Goal: Task Accomplishment & Management: Use online tool/utility

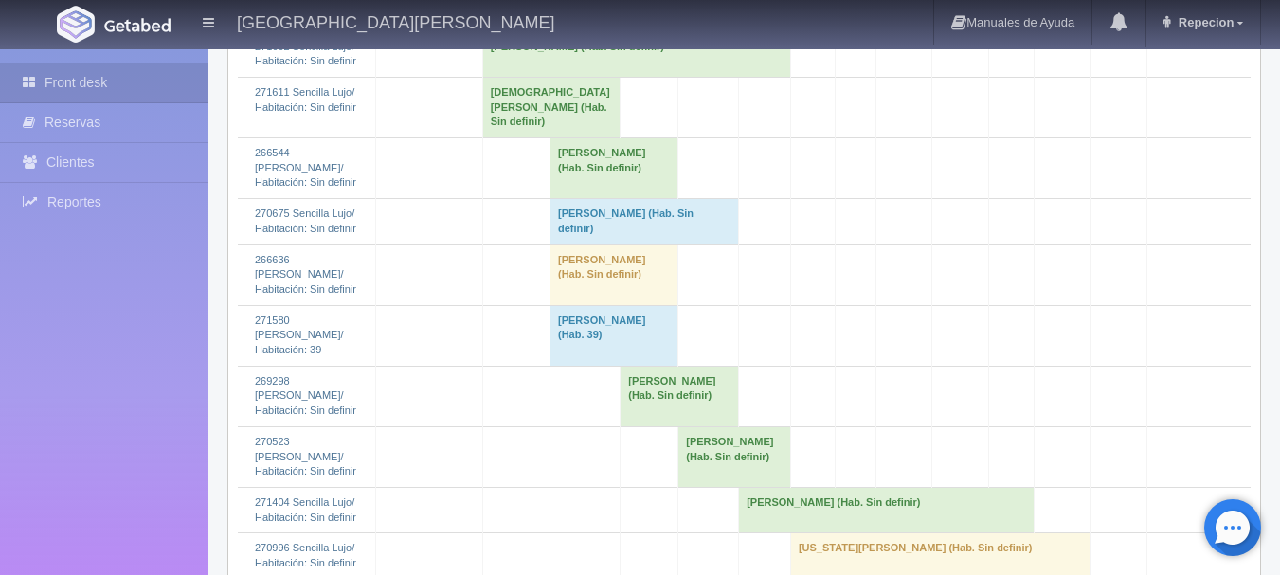
scroll to position [2558, 0]
click at [569, 243] on td "Alejandro Villa (Hab. Sin definir)" at bounding box center [644, 220] width 189 height 45
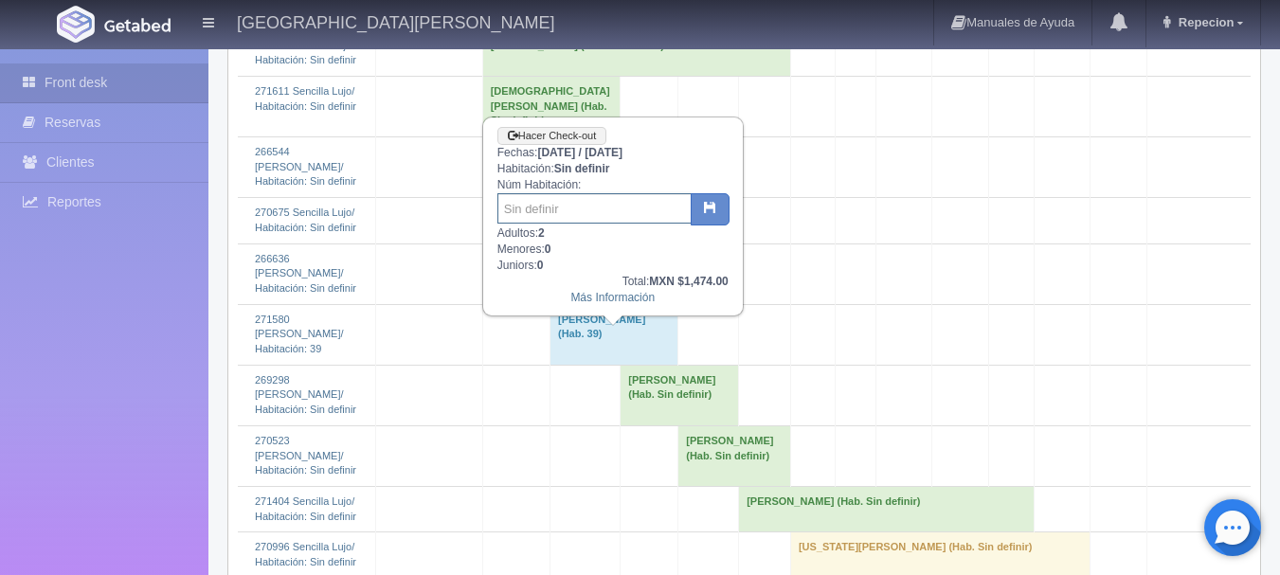
click at [555, 214] on input "text" at bounding box center [594, 208] width 194 height 30
type input "204"
click at [716, 206] on button "button" at bounding box center [710, 209] width 39 height 32
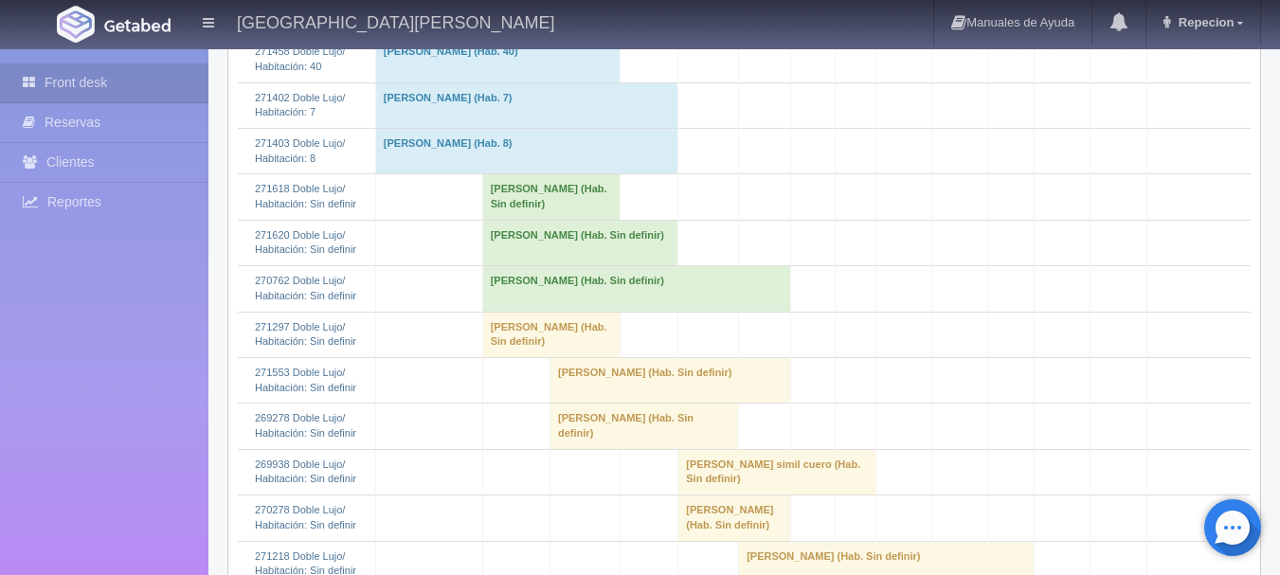
scroll to position [1042, 0]
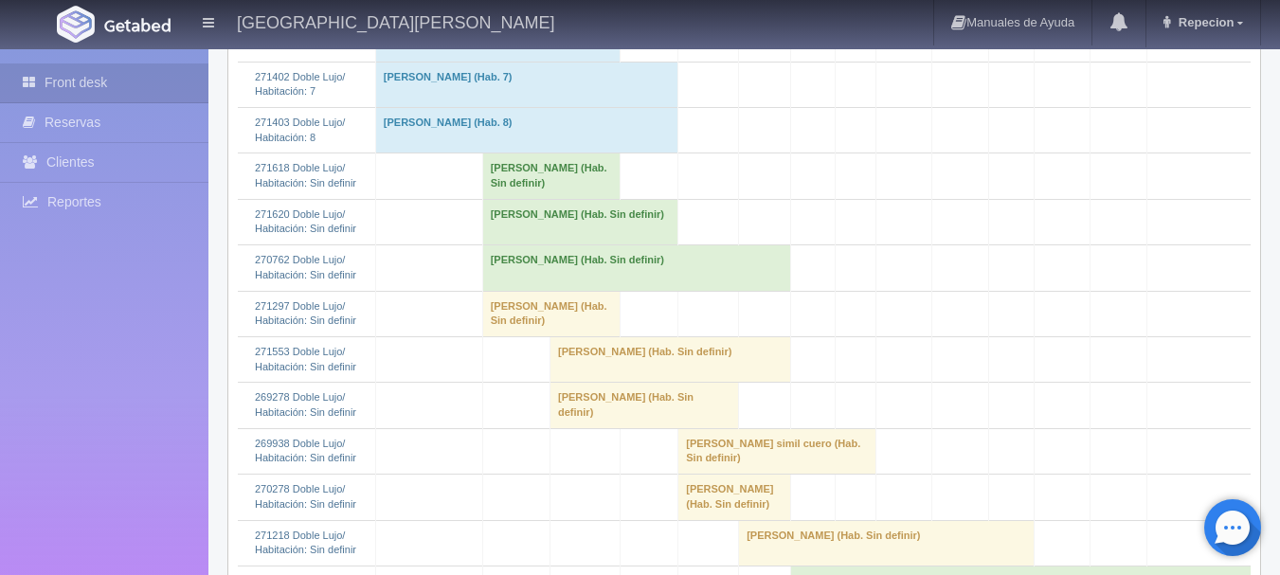
click at [575, 291] on td "FEDERICO REYES OSORIO (Hab. Sin definir)" at bounding box center [636, 267] width 308 height 45
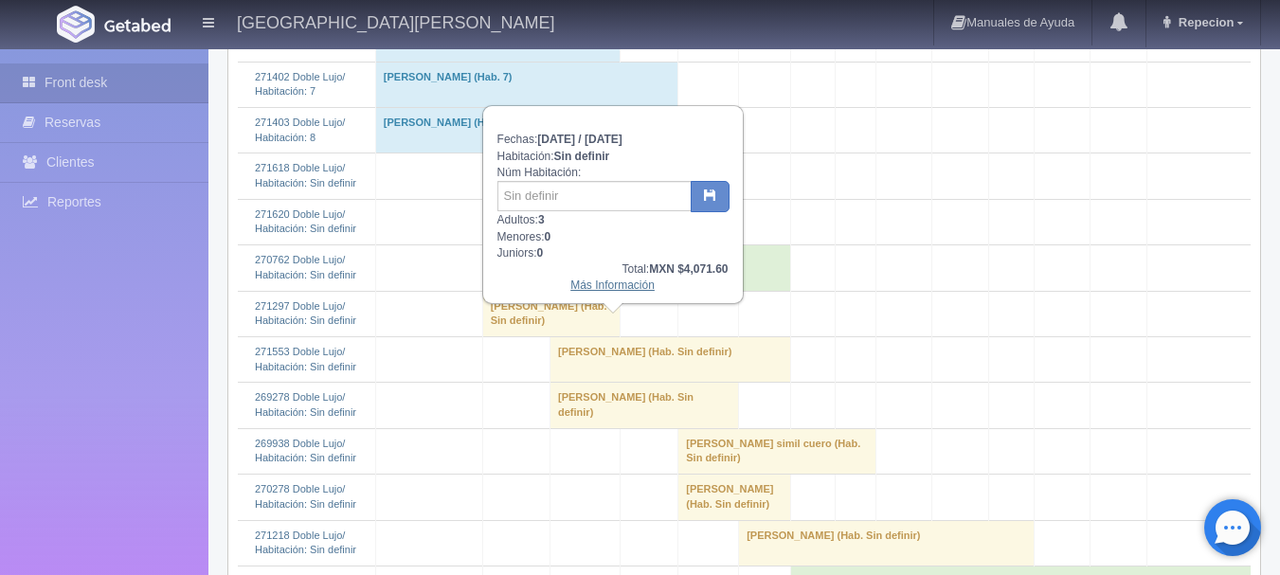
click at [598, 292] on link "Más Información" at bounding box center [612, 285] width 84 height 13
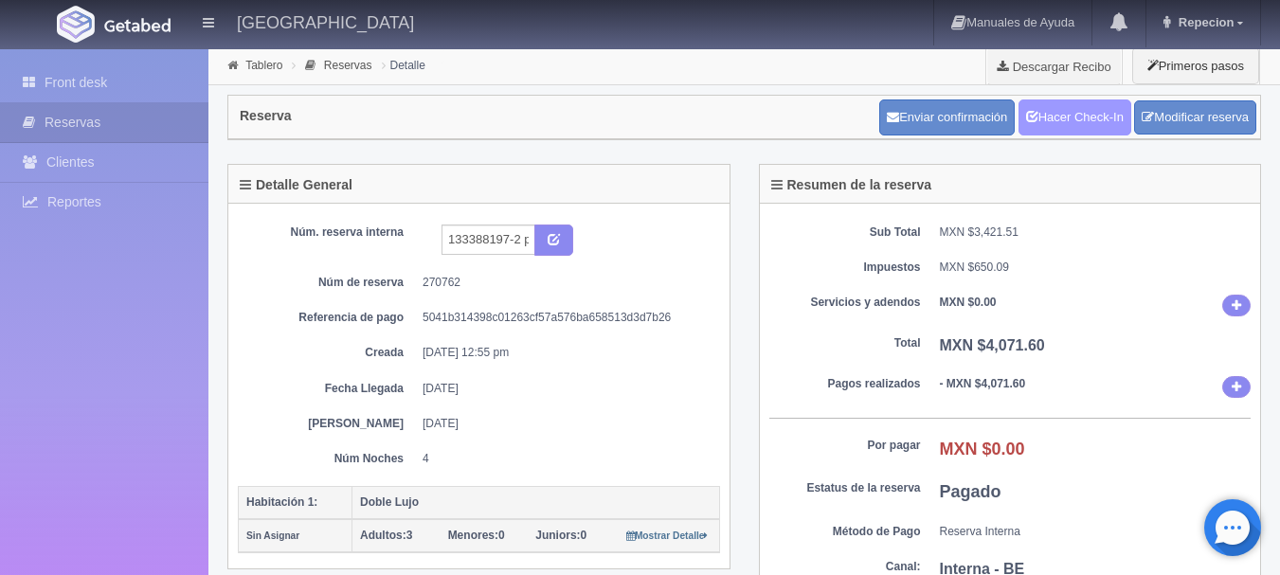
click at [1061, 111] on link "Hacer Check-In" at bounding box center [1074, 117] width 113 height 36
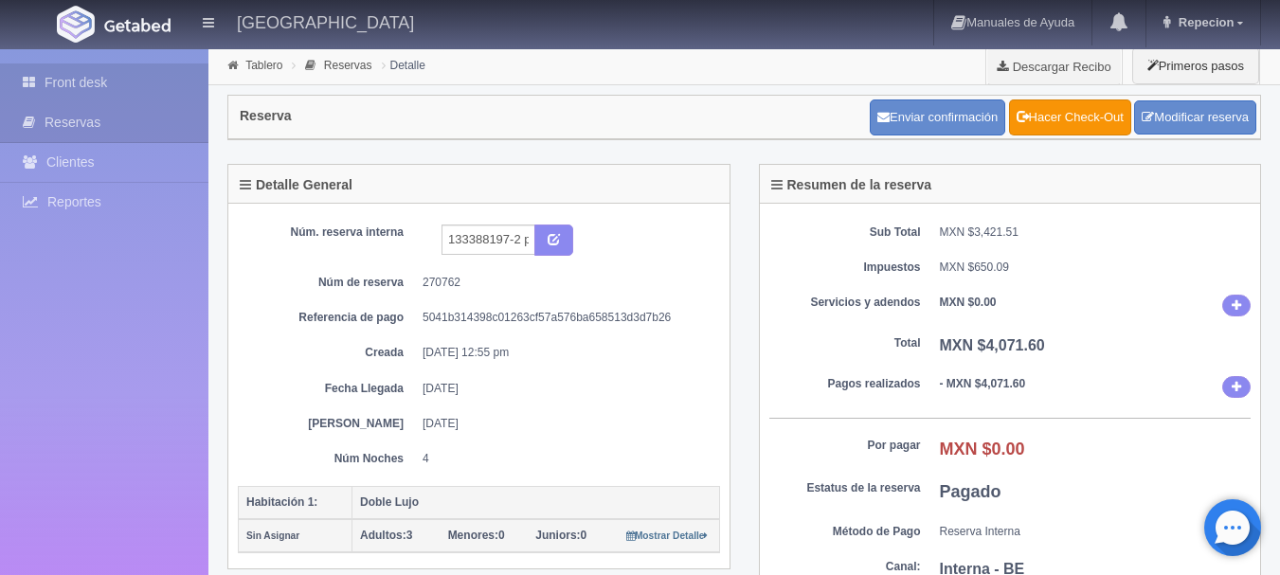
click at [90, 78] on link "Front desk" at bounding box center [104, 82] width 208 height 39
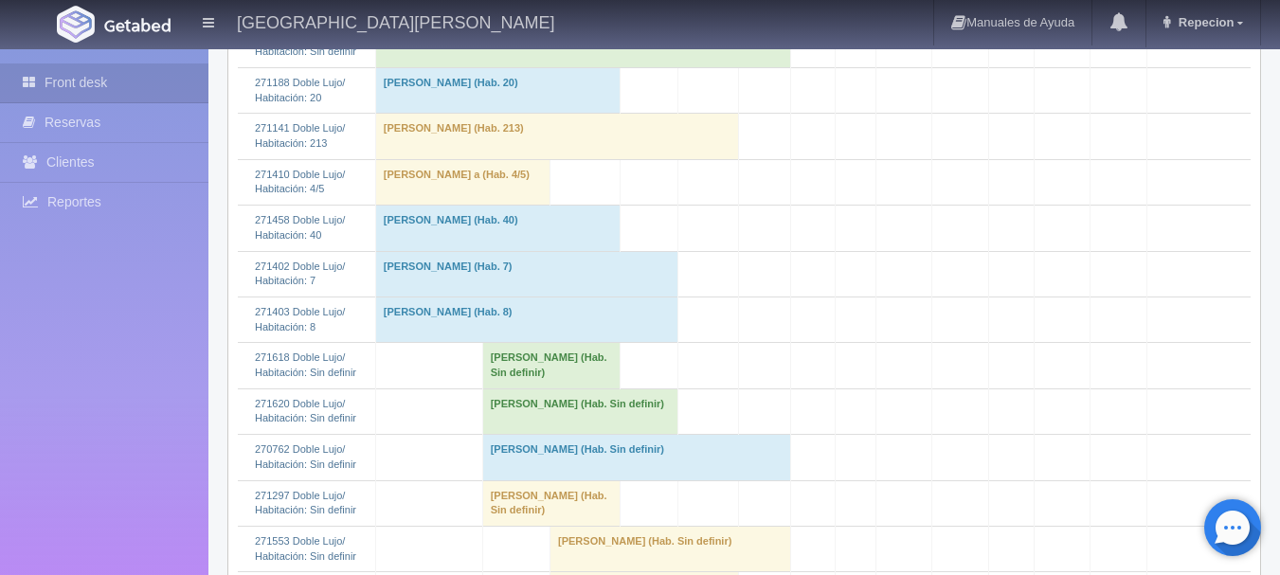
scroll to position [947, 0]
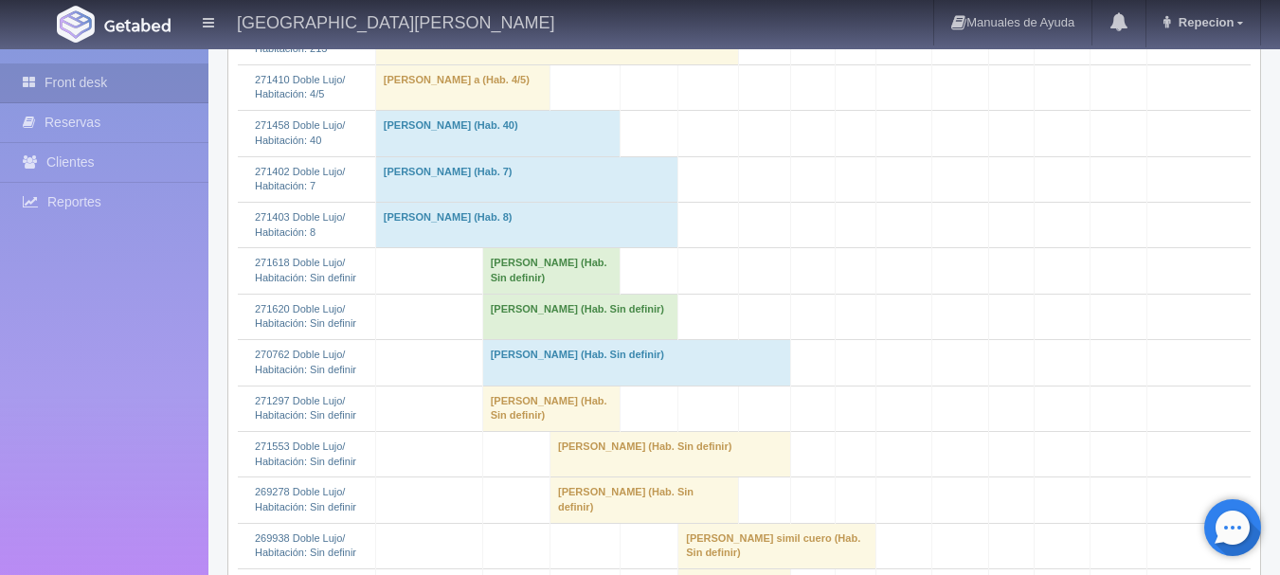
click at [513, 386] on td "[PERSON_NAME] (Hab. Sin definir)" at bounding box center [636, 362] width 308 height 45
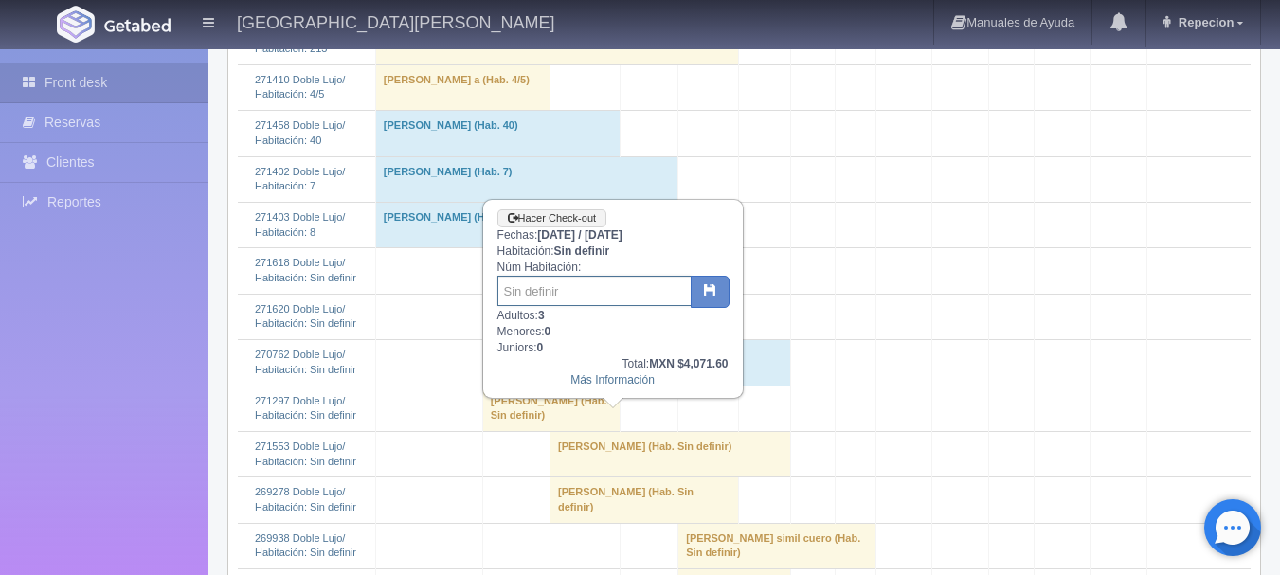
click at [534, 303] on input "text" at bounding box center [594, 291] width 194 height 30
type input "217"
click at [709, 289] on icon "button" at bounding box center [710, 289] width 12 height 12
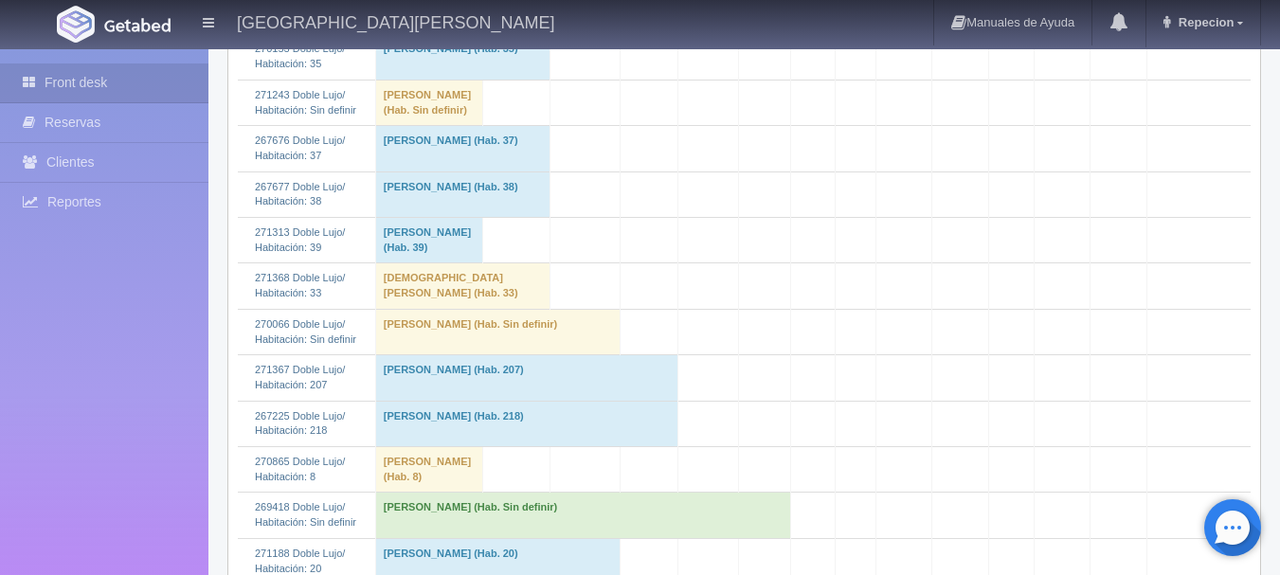
scroll to position [474, 0]
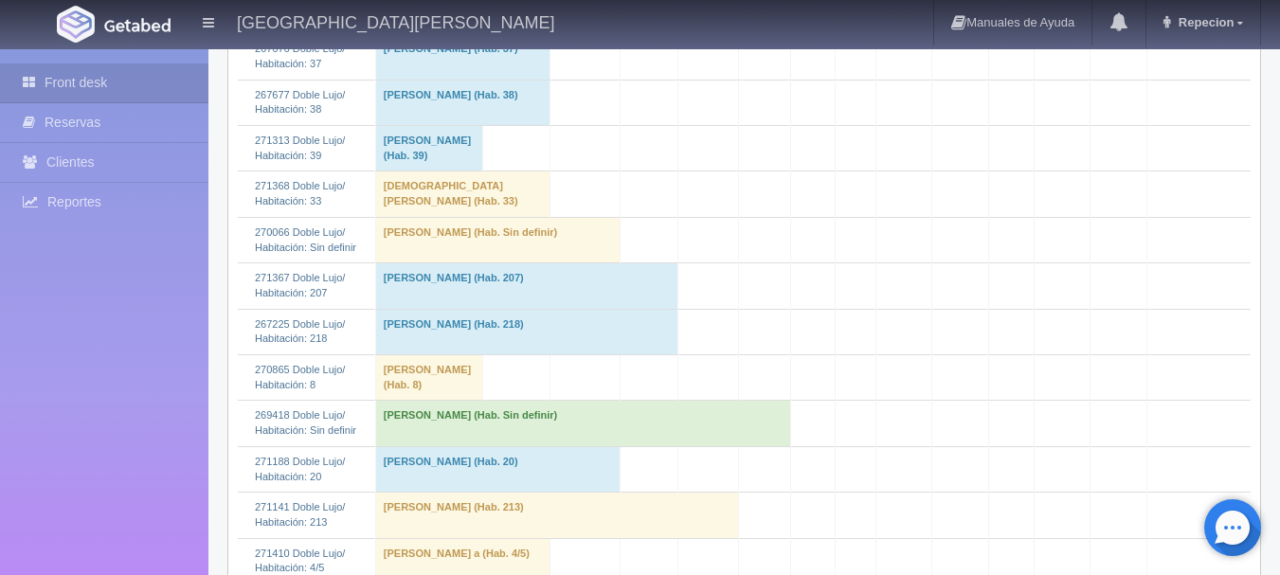
click at [542, 446] on td "Samuel Ivan Gonzalez Romero (Hab. Sin definir)" at bounding box center [582, 423] width 415 height 45
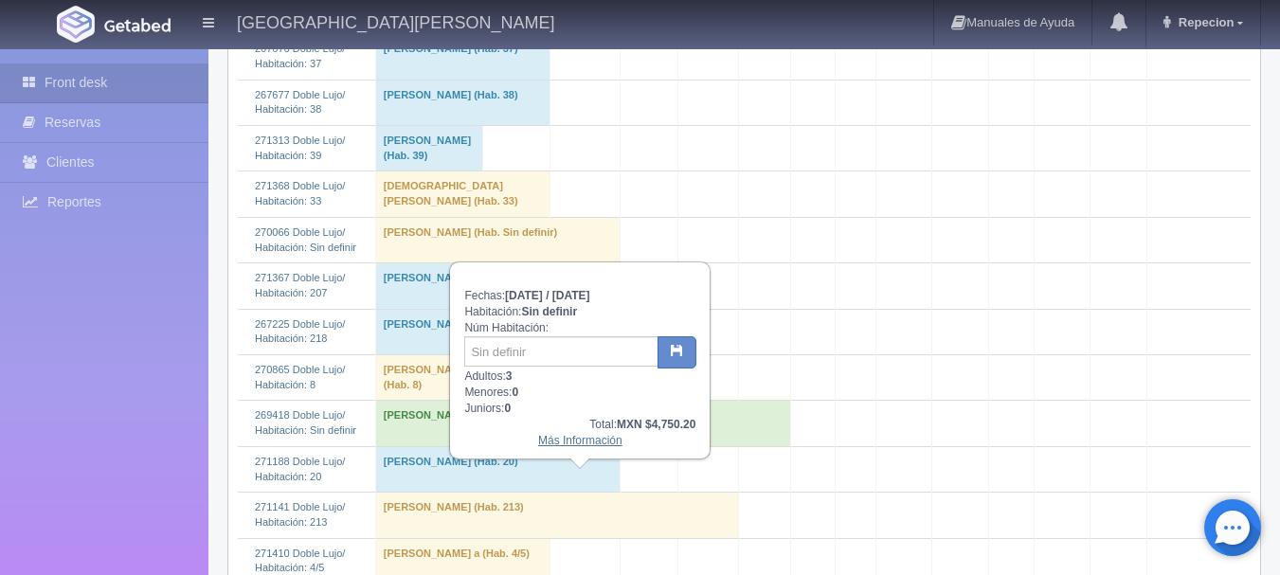
click at [566, 445] on link "Más Información" at bounding box center [580, 440] width 84 height 13
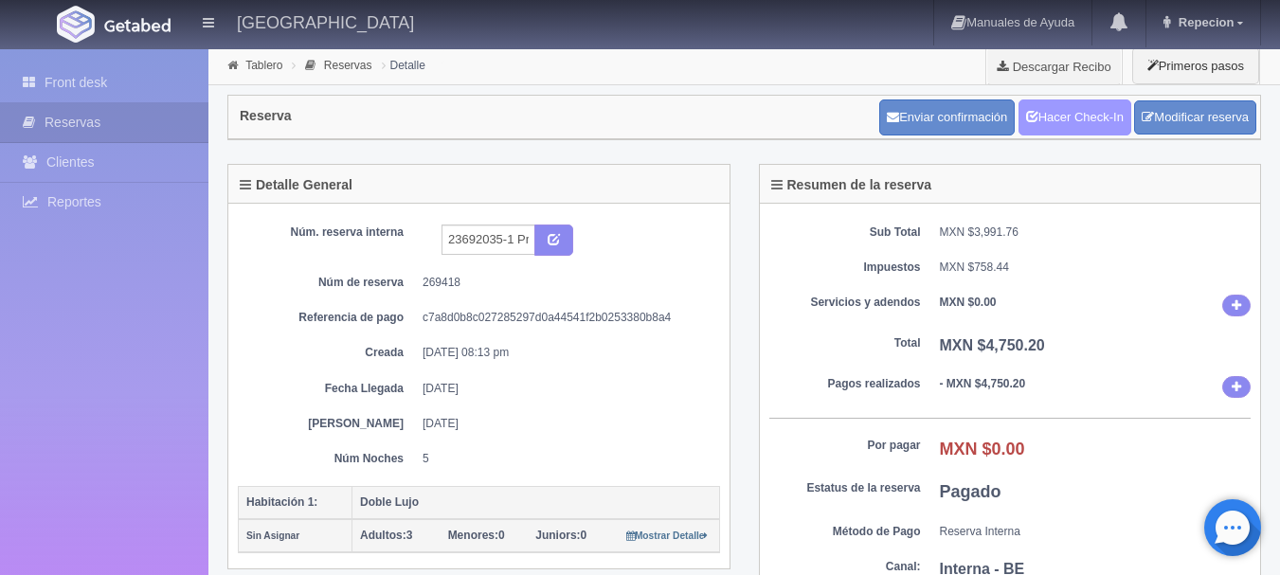
click at [1056, 105] on link "Hacer Check-In" at bounding box center [1074, 117] width 113 height 36
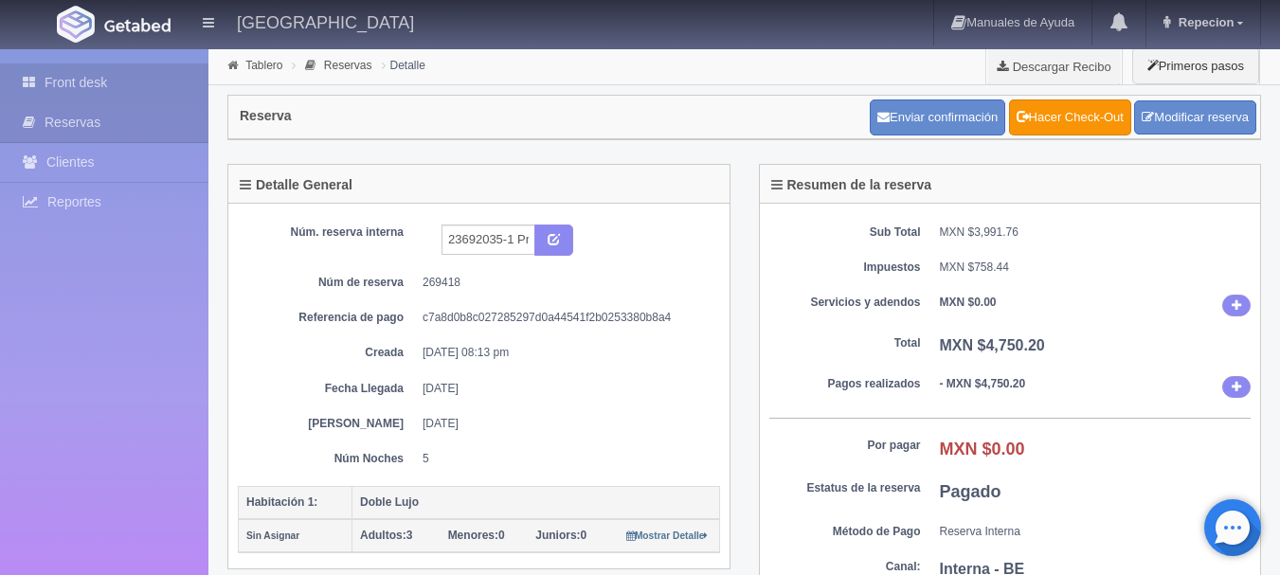
click at [79, 81] on link "Front desk" at bounding box center [104, 82] width 208 height 39
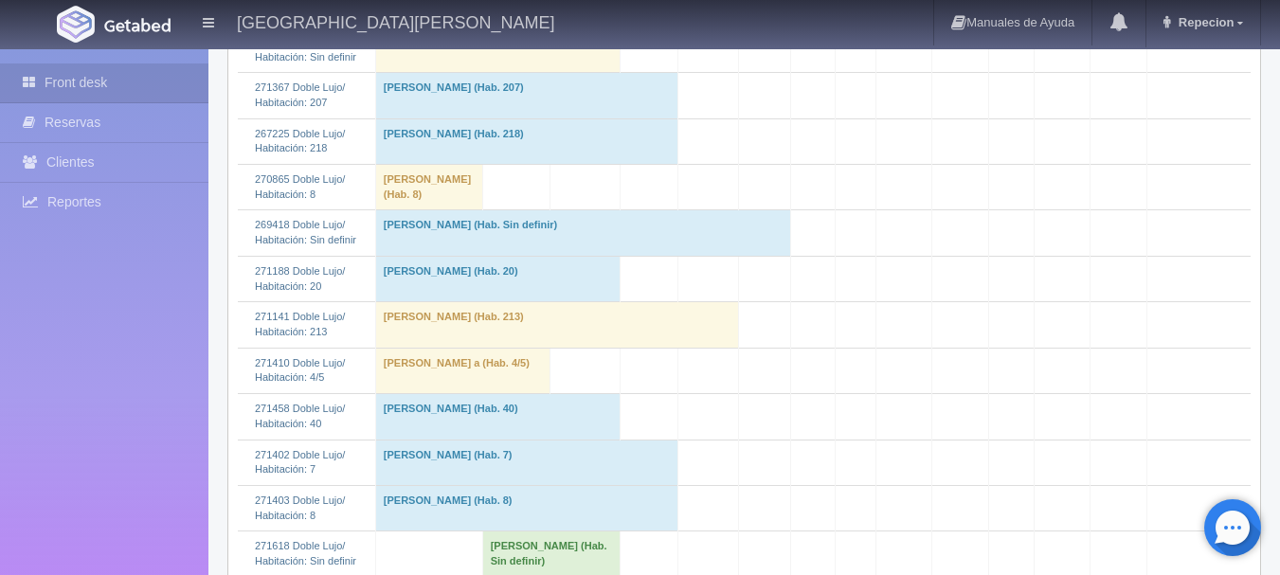
scroll to position [663, 0]
click at [502, 257] on td "[PERSON_NAME] (Hab. Sin definir)" at bounding box center [582, 233] width 415 height 45
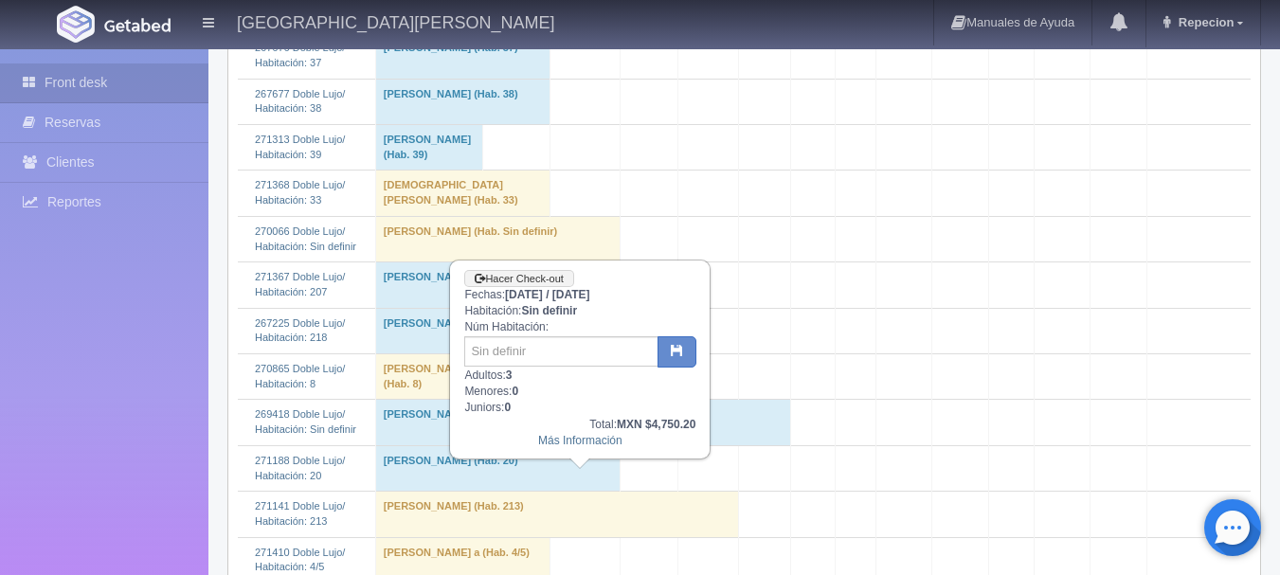
scroll to position [474, 0]
click at [502, 357] on input "text" at bounding box center [561, 352] width 194 height 30
type input "10"
click at [673, 340] on button "button" at bounding box center [677, 353] width 39 height 32
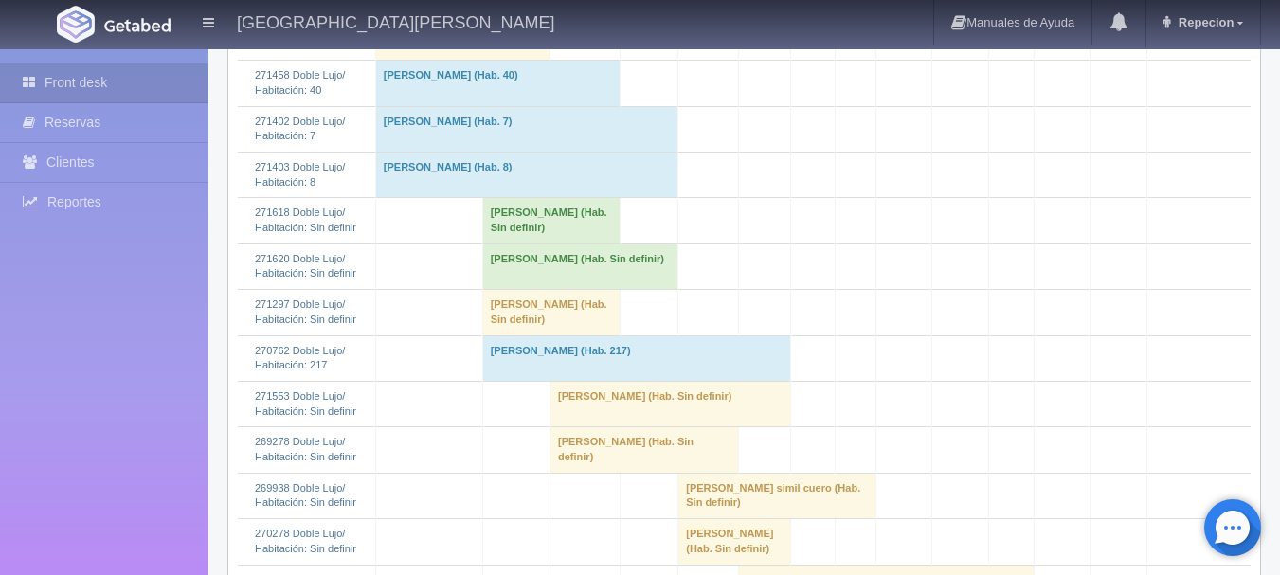
scroll to position [1042, 0]
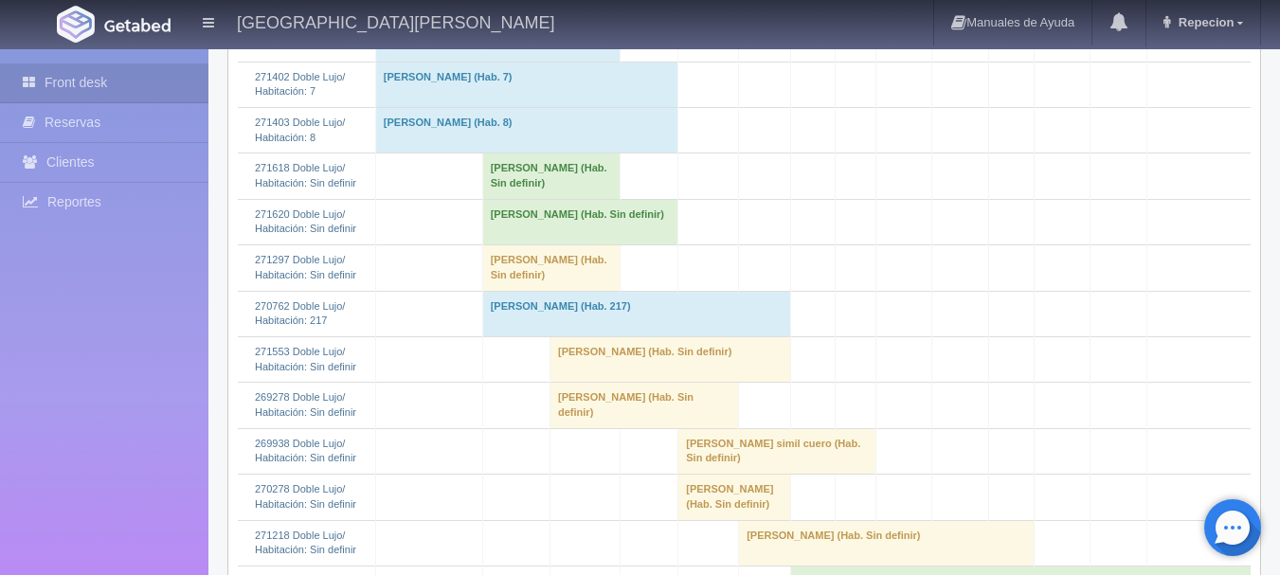
click at [534, 244] on td "Porfirio Cabuto Peralta (Hab. Sin definir)" at bounding box center [580, 221] width 196 height 45
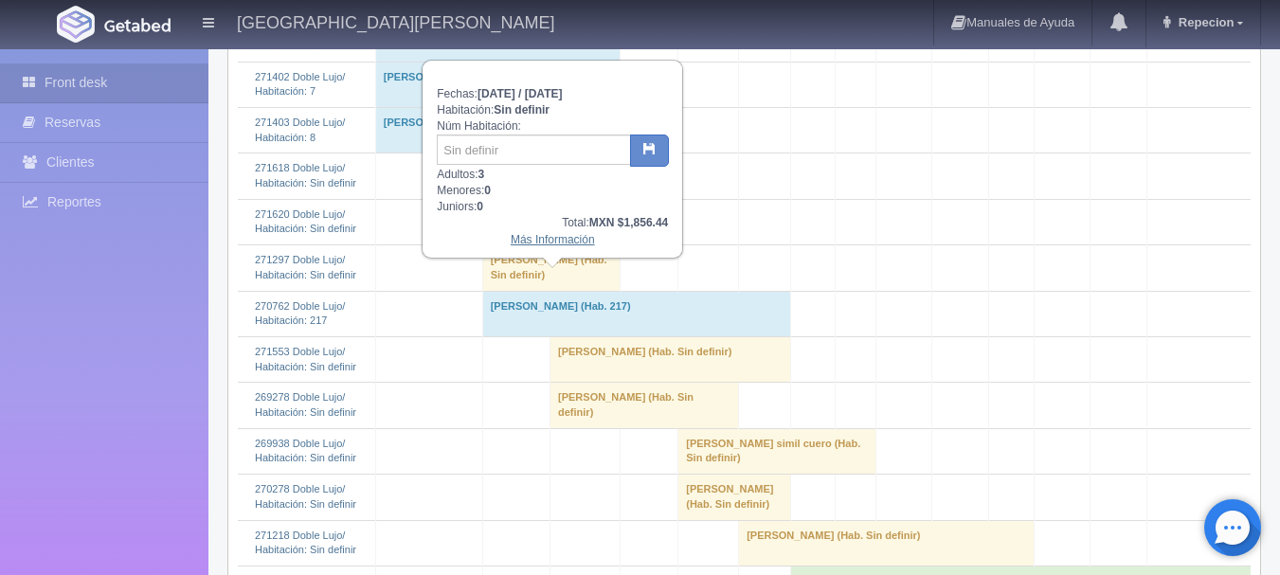
click at [554, 246] on link "Más Información" at bounding box center [553, 239] width 84 height 13
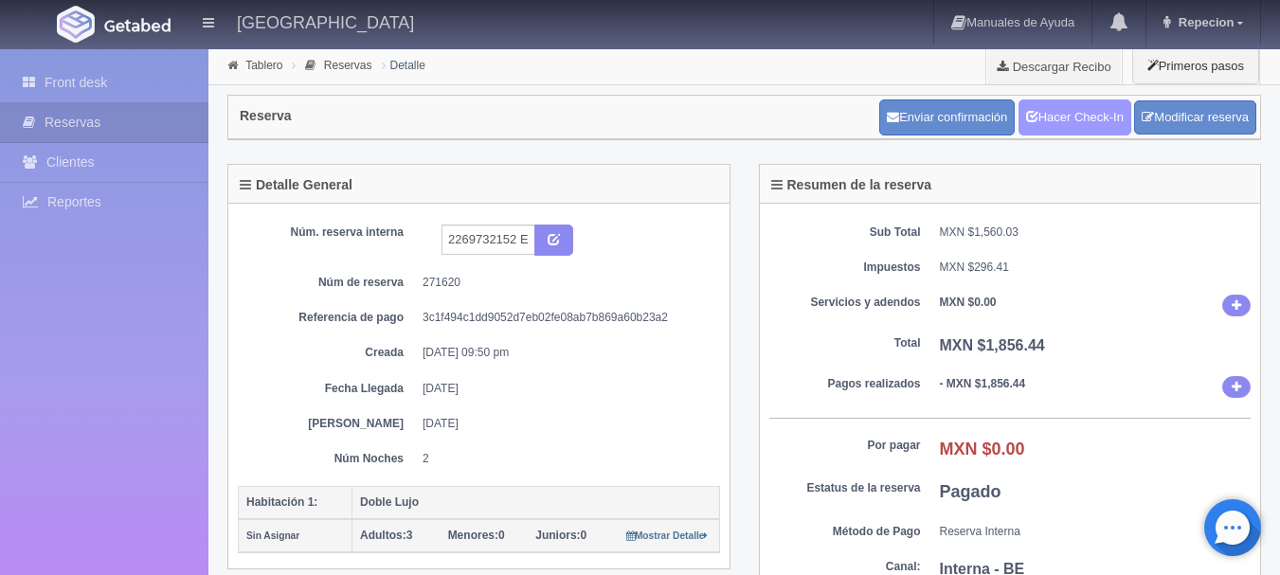
click at [1062, 115] on link "Hacer Check-In" at bounding box center [1074, 117] width 113 height 36
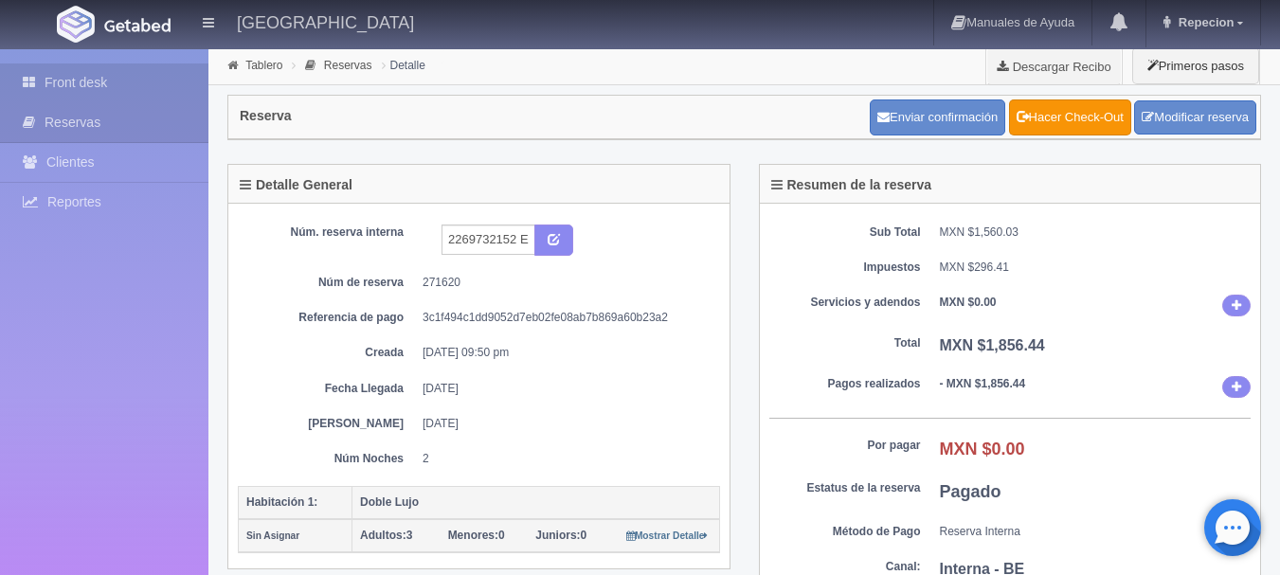
click at [83, 82] on link "Front desk" at bounding box center [104, 82] width 208 height 39
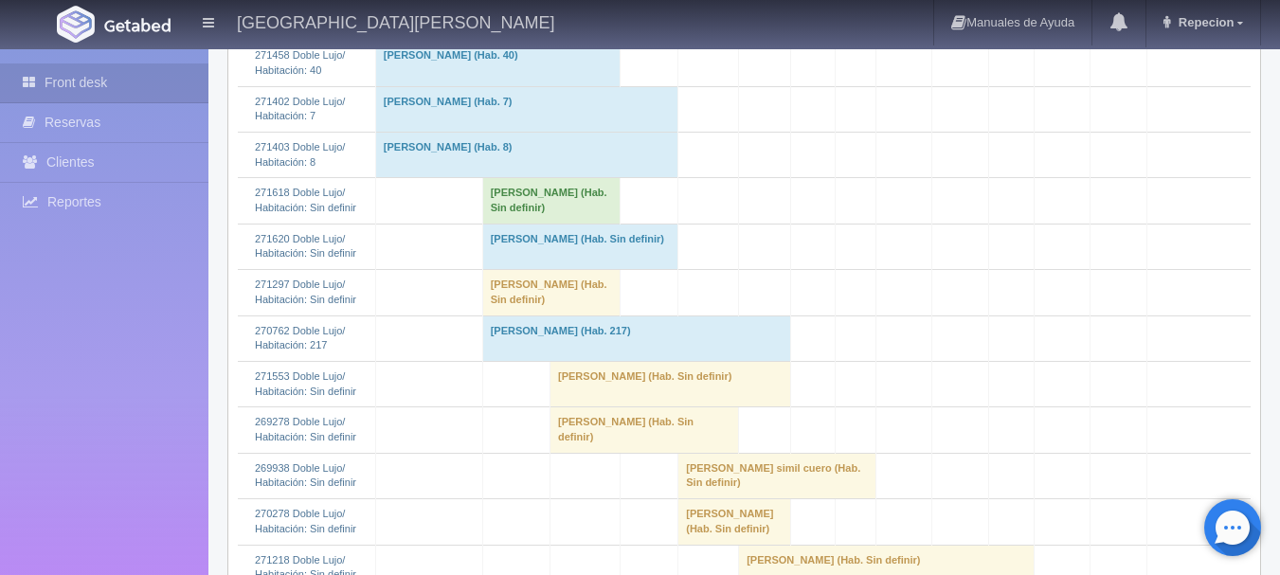
scroll to position [1042, 0]
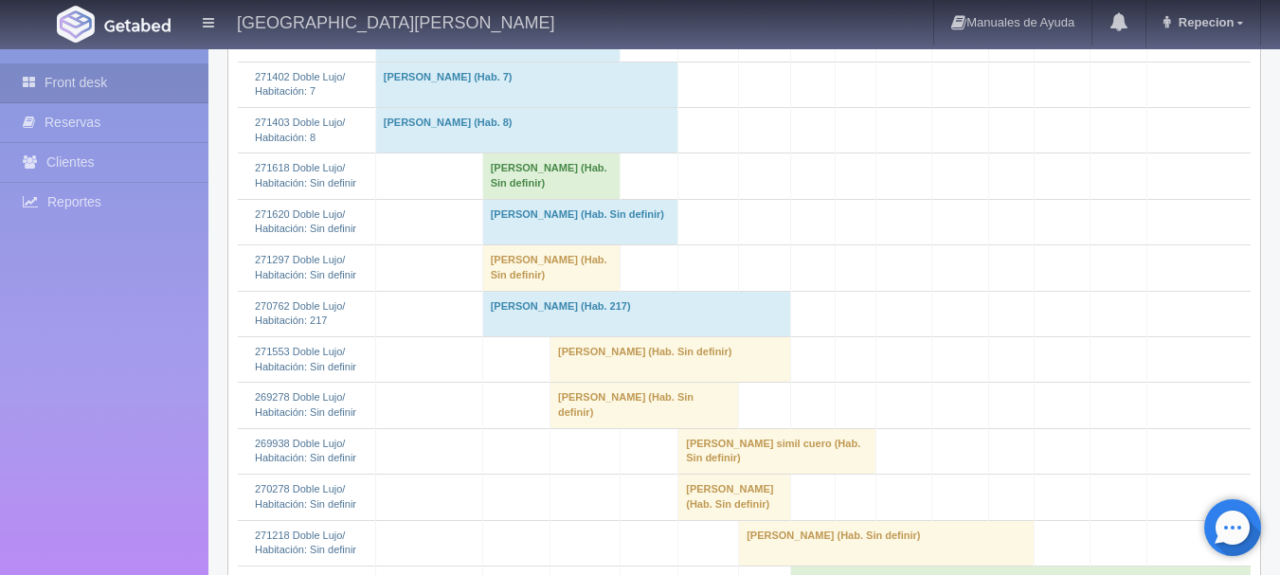
click at [510, 244] on td "Porfirio Cabuto Peralta (Hab. Sin definir)" at bounding box center [580, 221] width 196 height 45
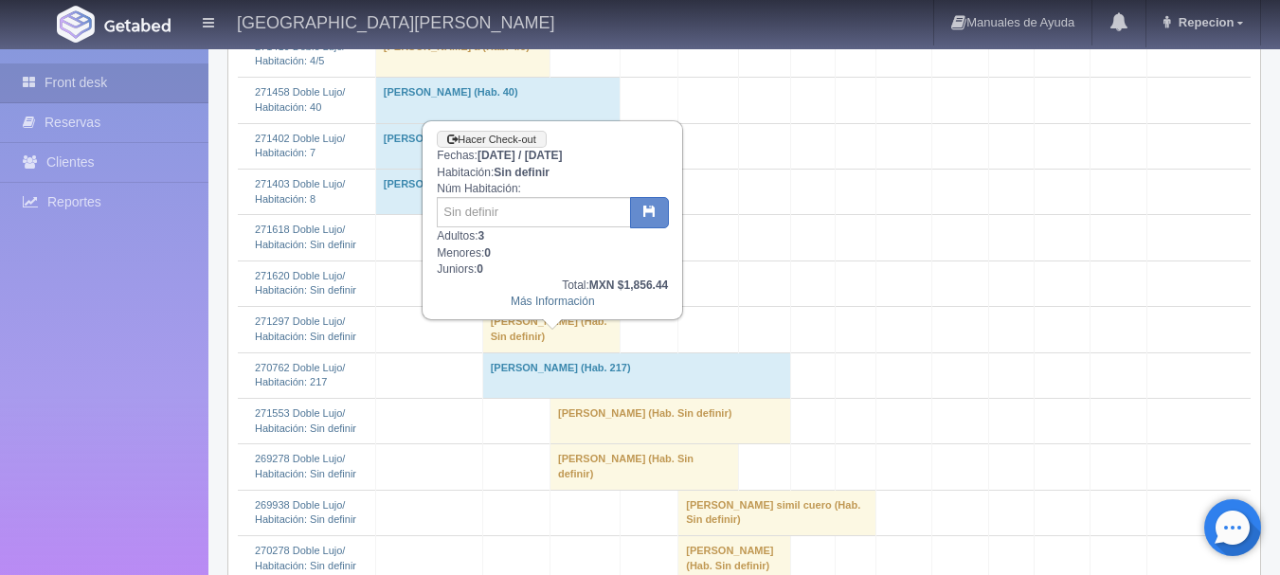
scroll to position [947, 0]
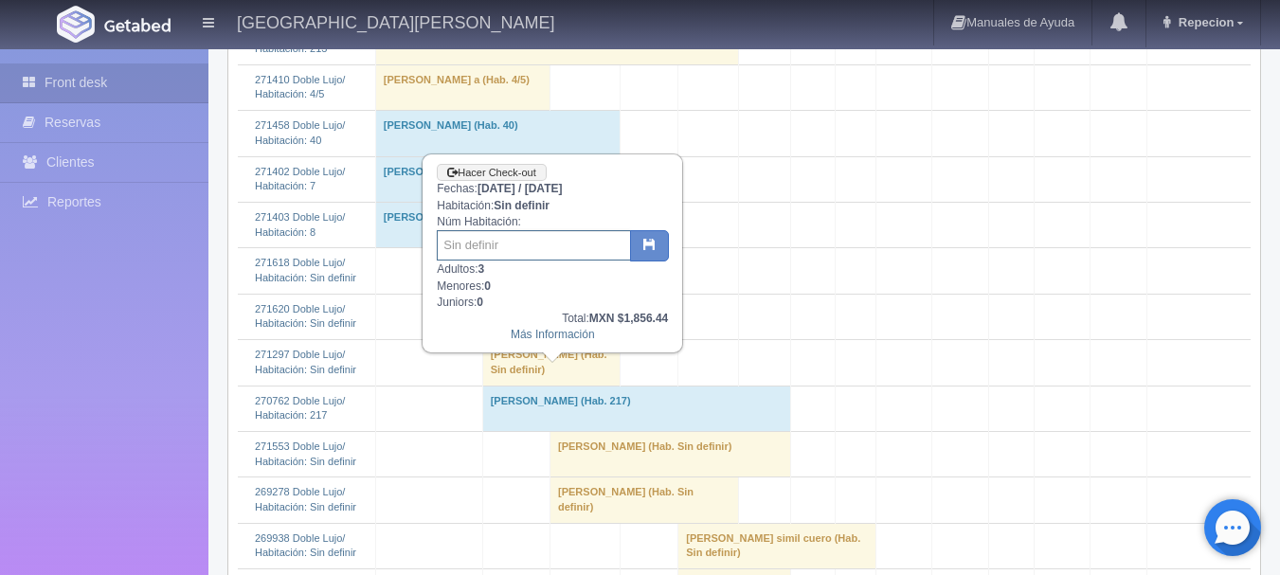
click at [498, 242] on input "text" at bounding box center [534, 245] width 194 height 30
type input "216"
click at [640, 239] on button "button" at bounding box center [649, 246] width 39 height 32
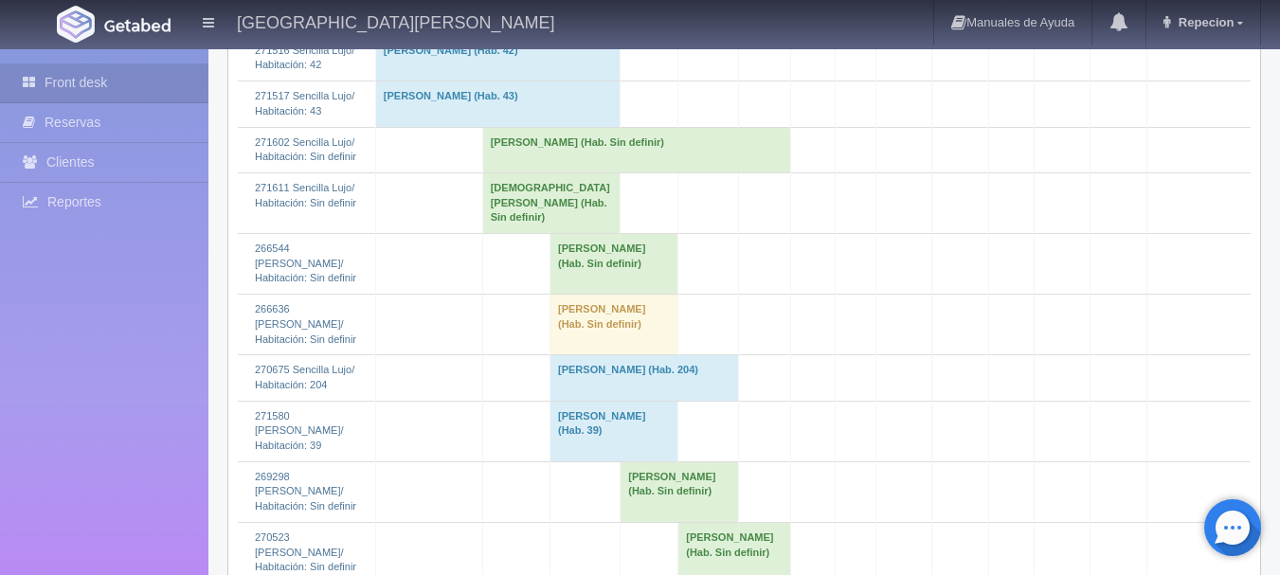
scroll to position [2463, 0]
click at [556, 171] on td "[PERSON_NAME] (Hab. Sin definir)" at bounding box center [636, 147] width 308 height 45
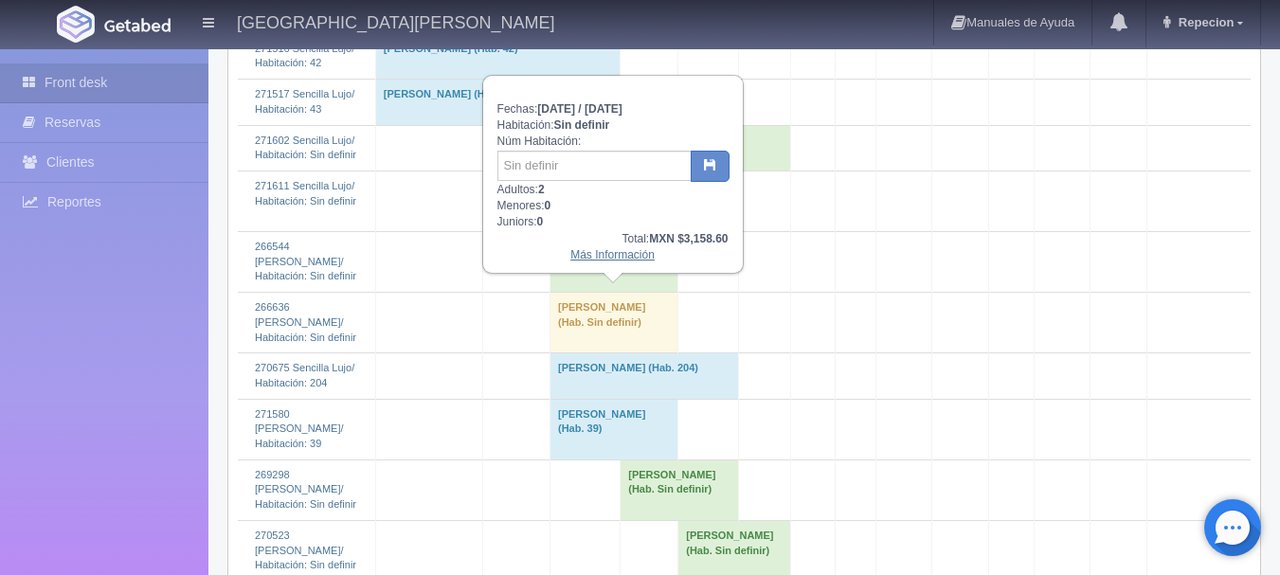
click at [586, 255] on link "Más Información" at bounding box center [612, 254] width 84 height 13
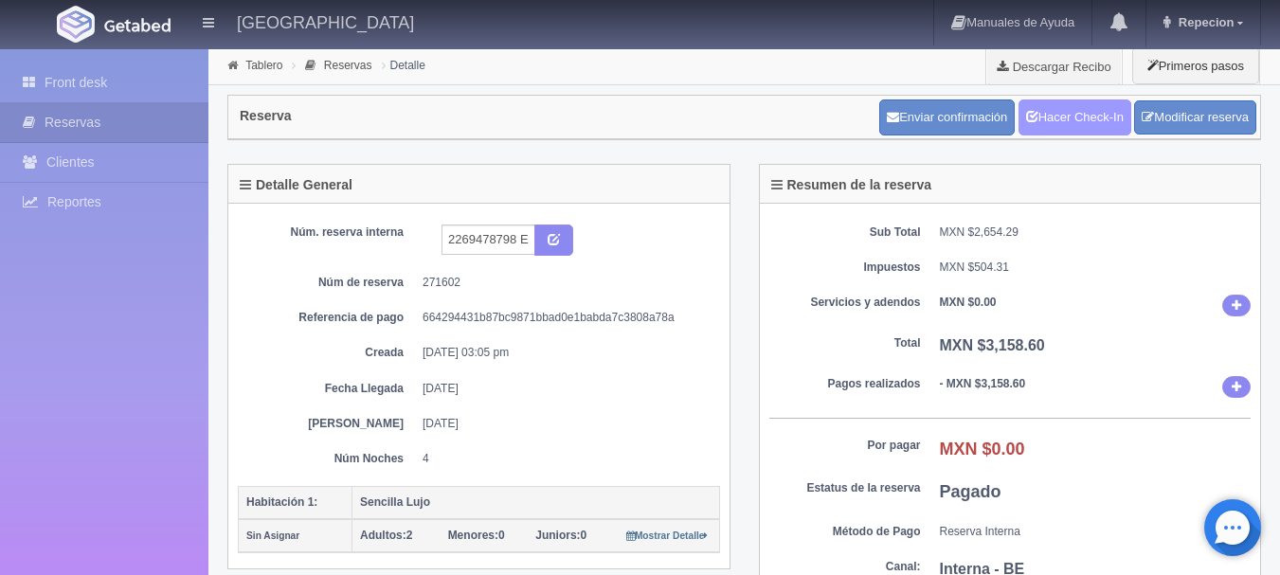
click at [1054, 117] on link "Hacer Check-In" at bounding box center [1074, 117] width 113 height 36
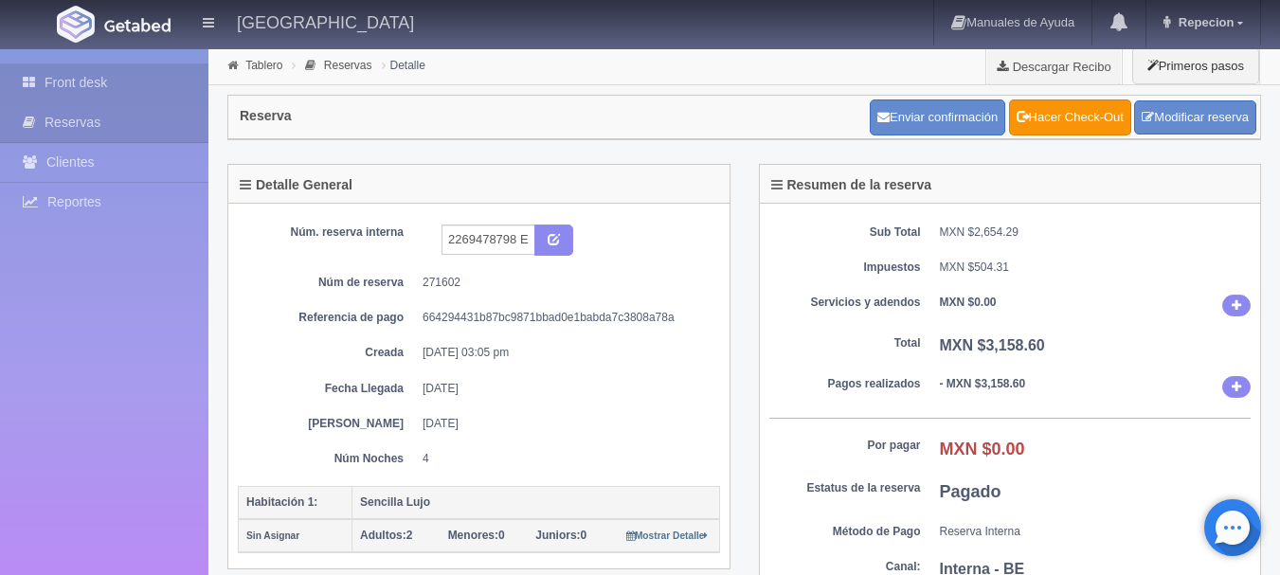
click at [66, 82] on link "Front desk" at bounding box center [104, 82] width 208 height 39
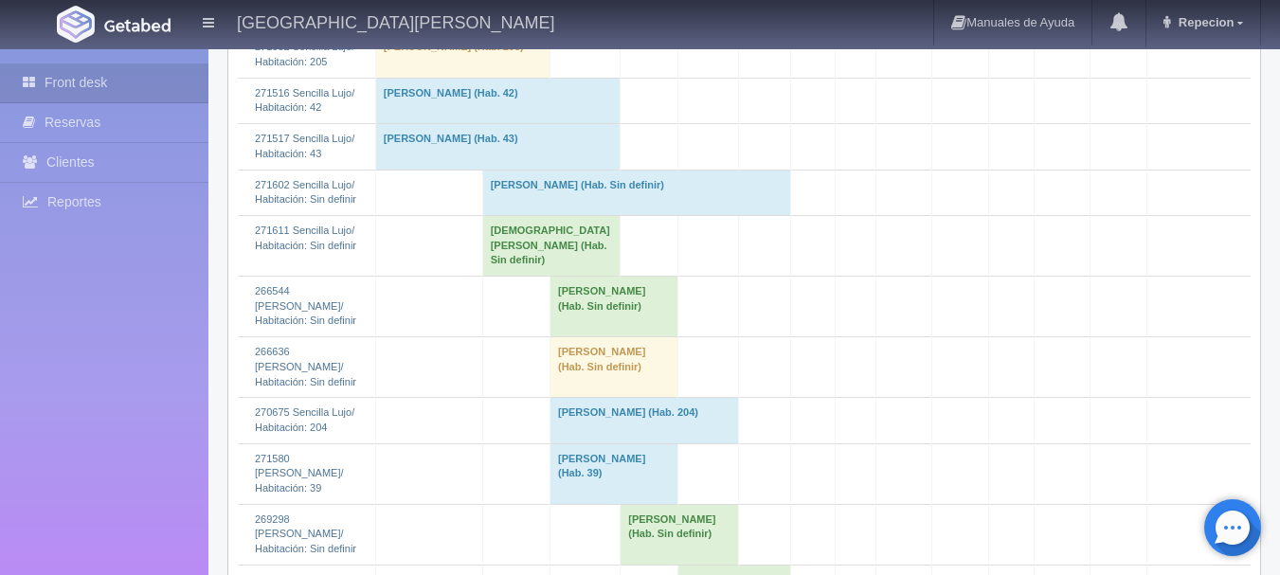
scroll to position [2463, 0]
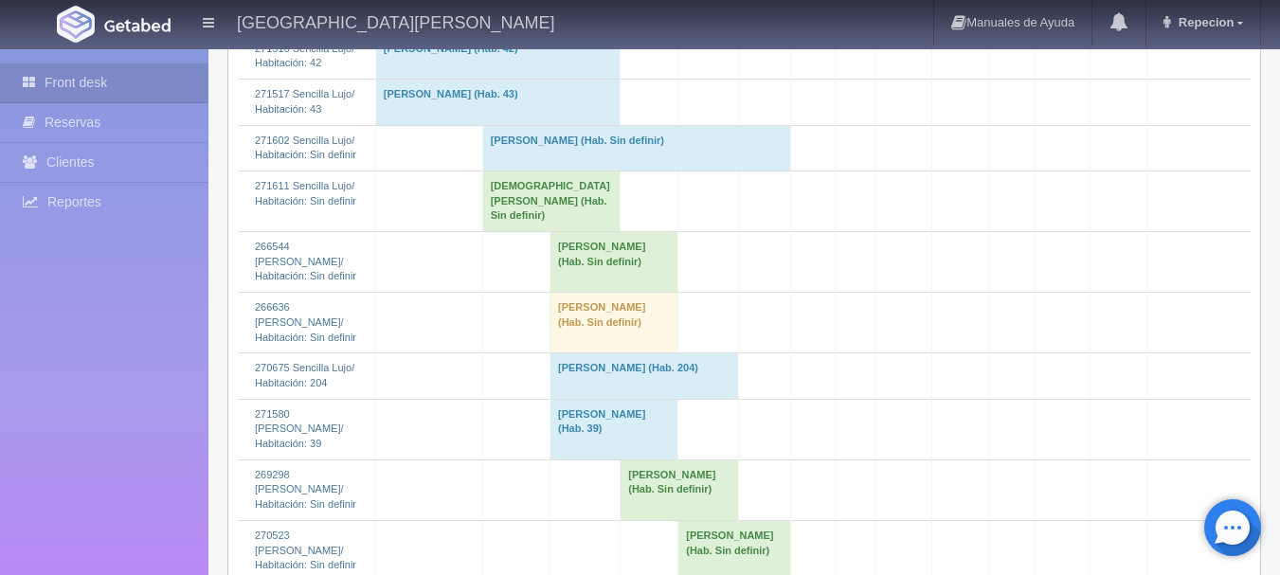
click at [527, 171] on td "John Gorman (Hab. Sin definir)" at bounding box center [636, 147] width 308 height 45
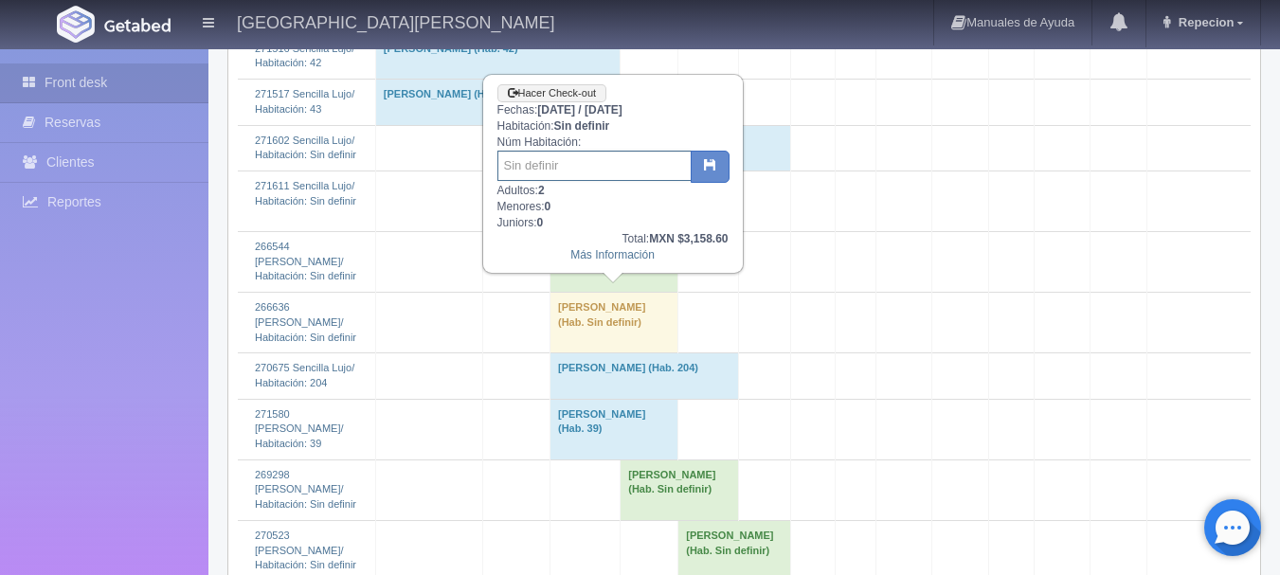
click at [532, 171] on input "text" at bounding box center [594, 166] width 194 height 30
type input "205"
drag, startPoint x: 717, startPoint y: 159, endPoint x: 698, endPoint y: 160, distance: 19.0
click at [715, 160] on button "button" at bounding box center [710, 167] width 39 height 32
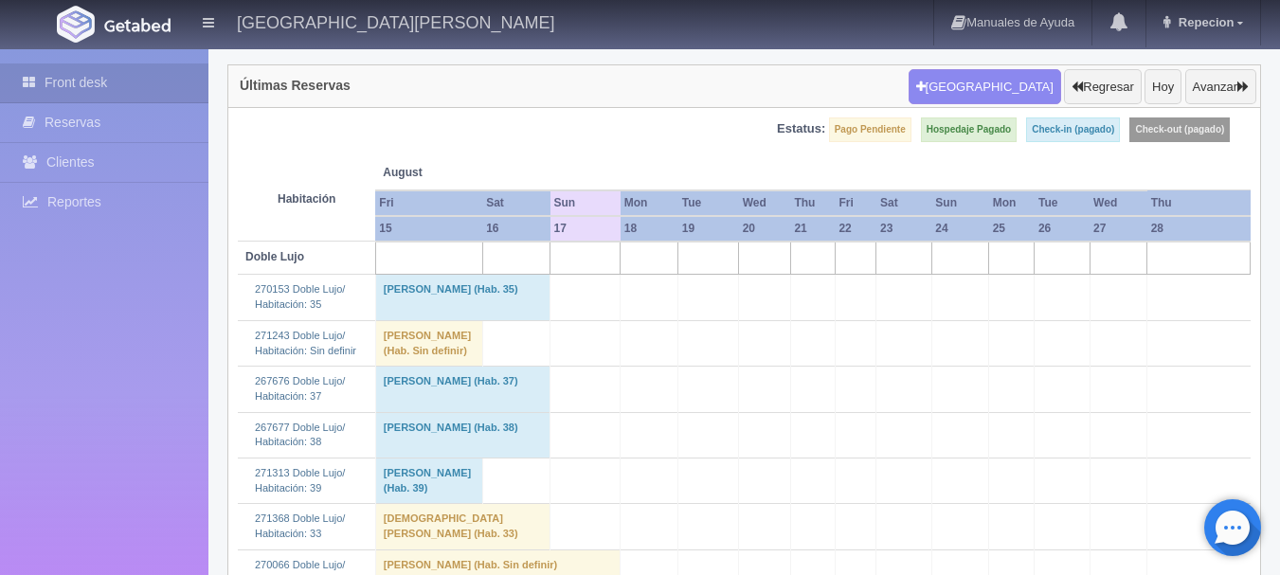
scroll to position [95, 0]
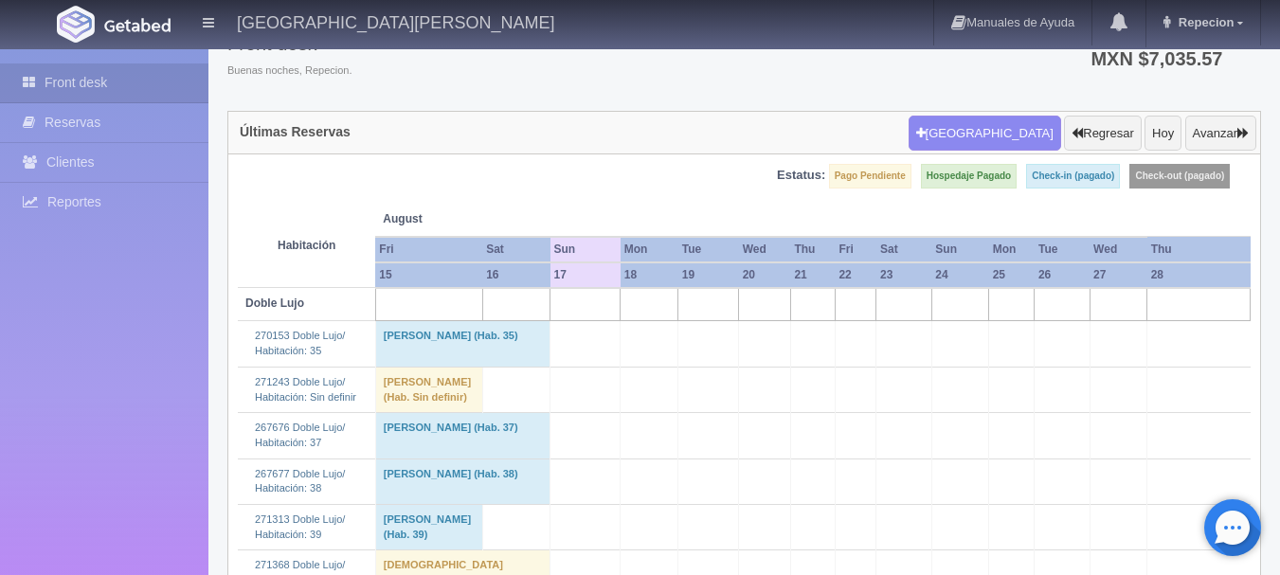
click at [441, 410] on td "[PERSON_NAME] (Hab. Sin definir)" at bounding box center [428, 389] width 107 height 45
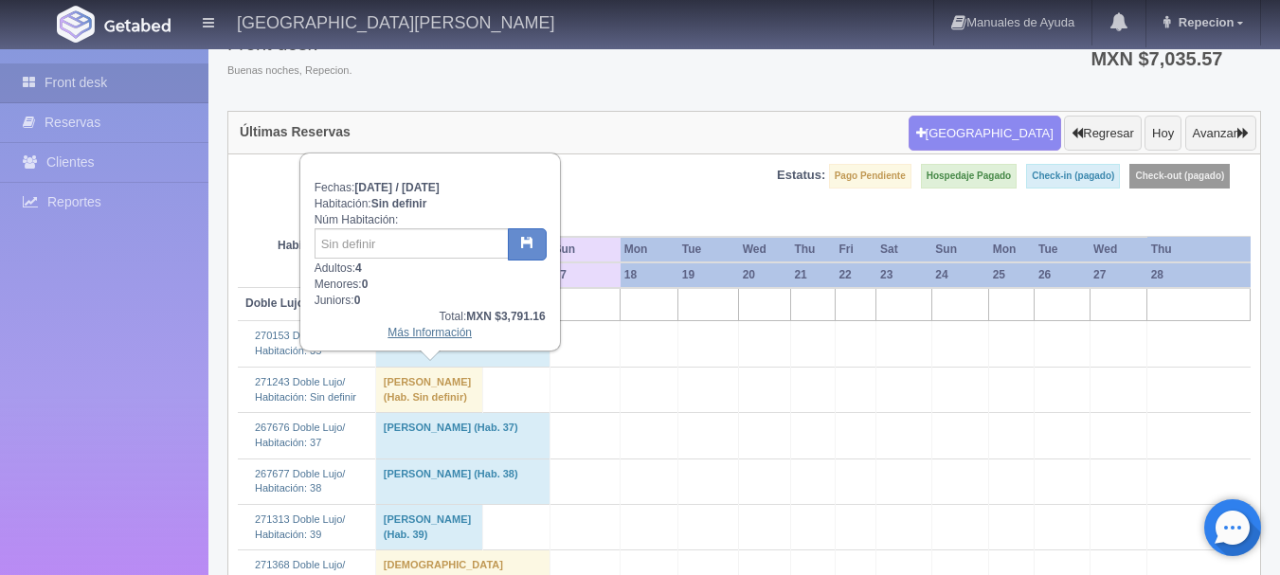
click at [437, 333] on link "Más Información" at bounding box center [429, 332] width 84 height 13
click at [408, 239] on input "text" at bounding box center [412, 243] width 194 height 30
type input "2"
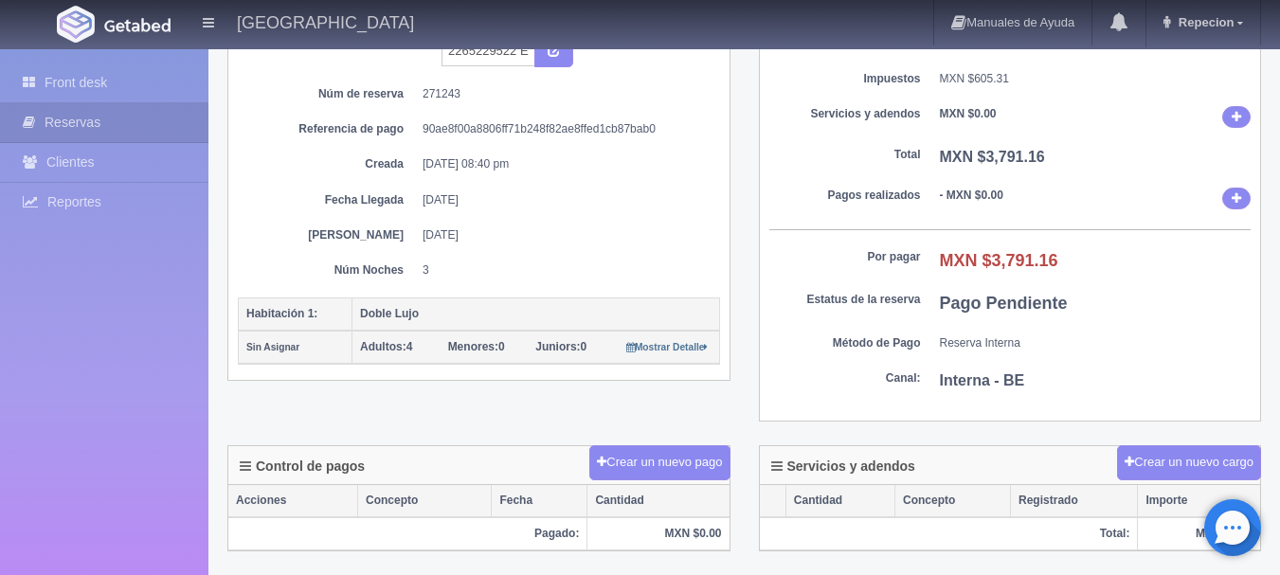
scroll to position [189, 0]
click at [84, 84] on link "Front desk" at bounding box center [104, 82] width 208 height 39
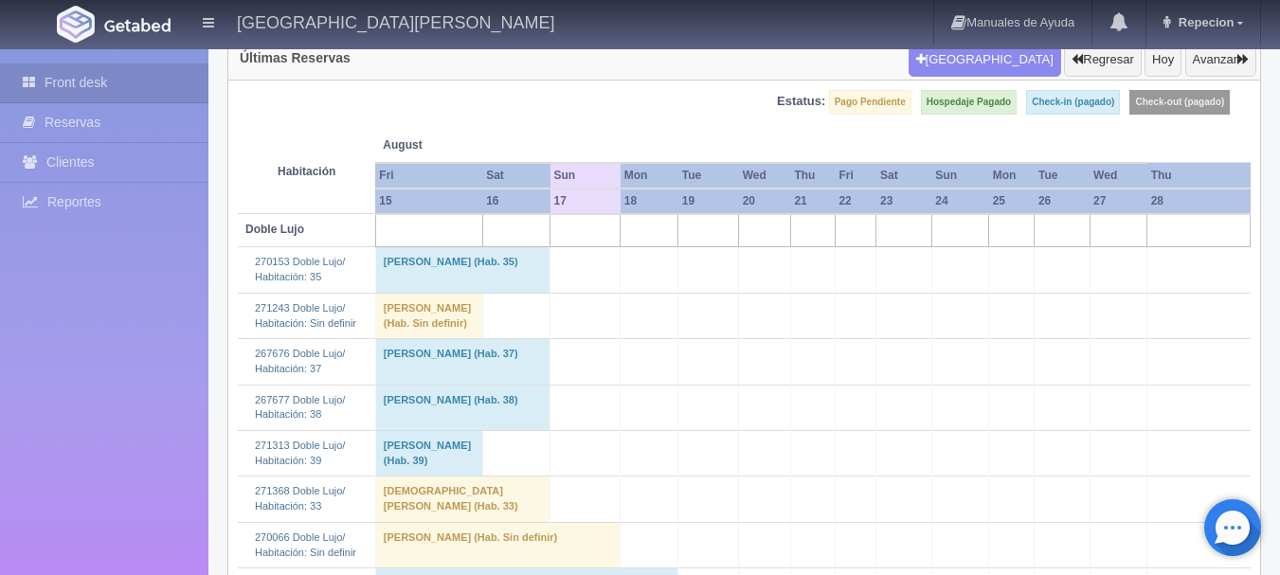
scroll to position [284, 0]
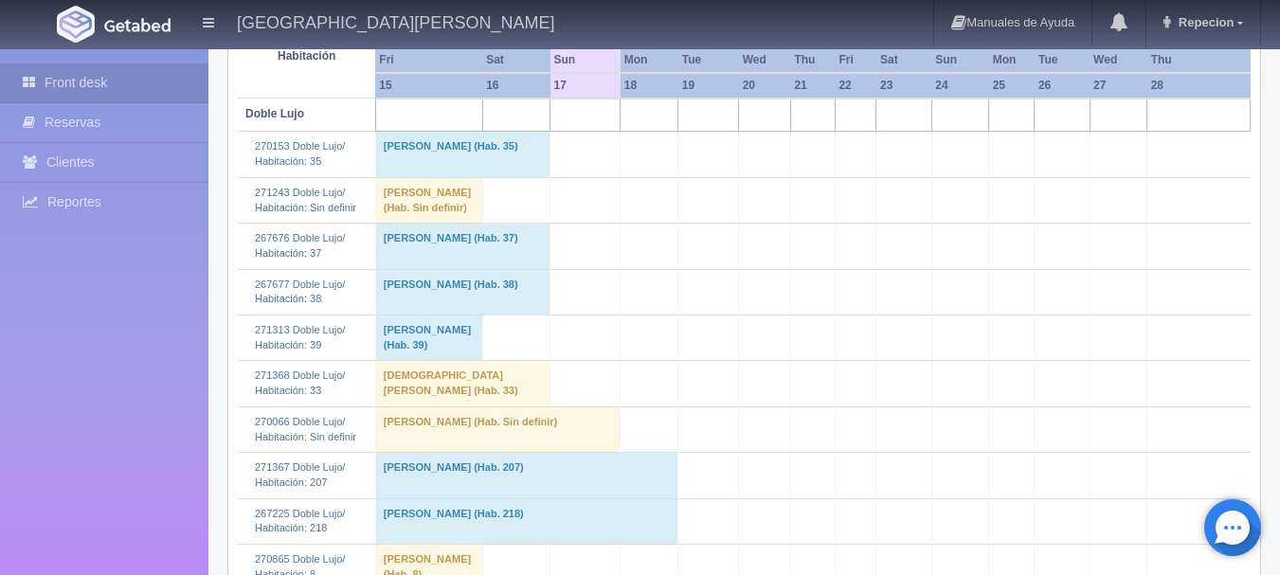
click at [410, 223] on td "[PERSON_NAME] (Hab. Sin definir)" at bounding box center [428, 199] width 107 height 45
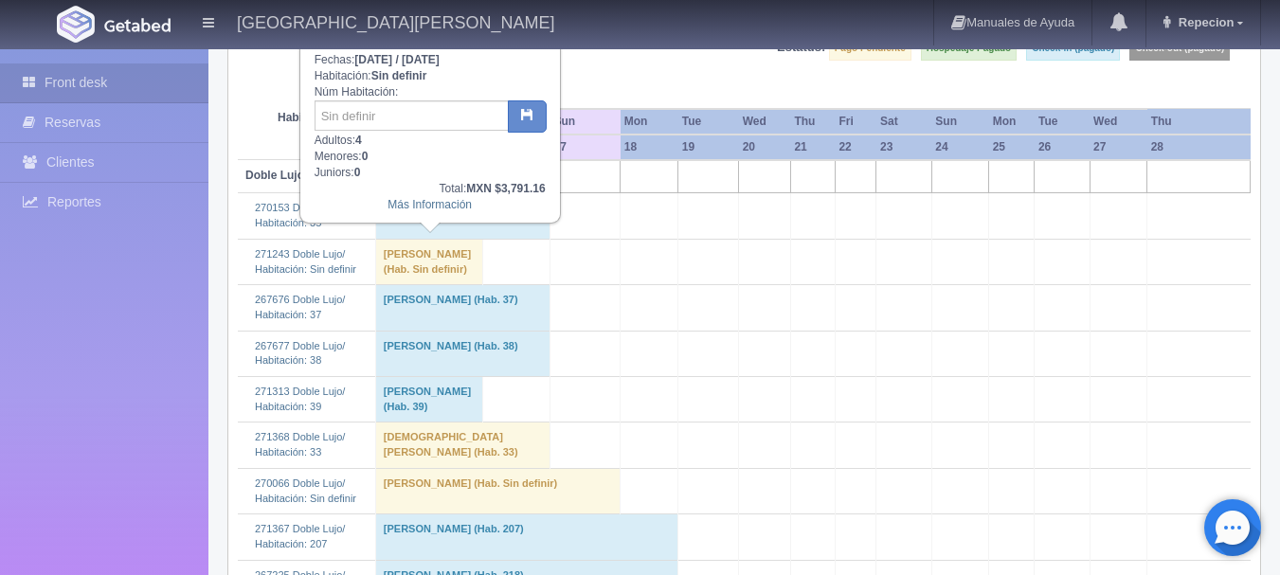
scroll to position [189, 0]
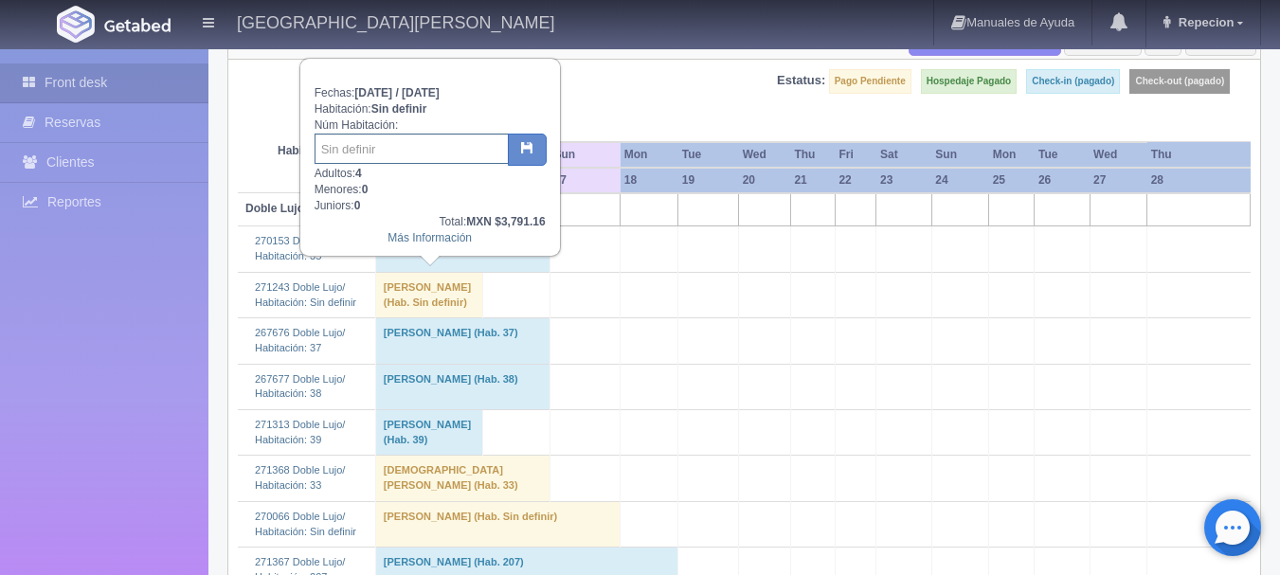
click at [397, 150] on input "text" at bounding box center [412, 149] width 194 height 30
type input "214"
click at [522, 148] on icon "button" at bounding box center [527, 147] width 12 height 12
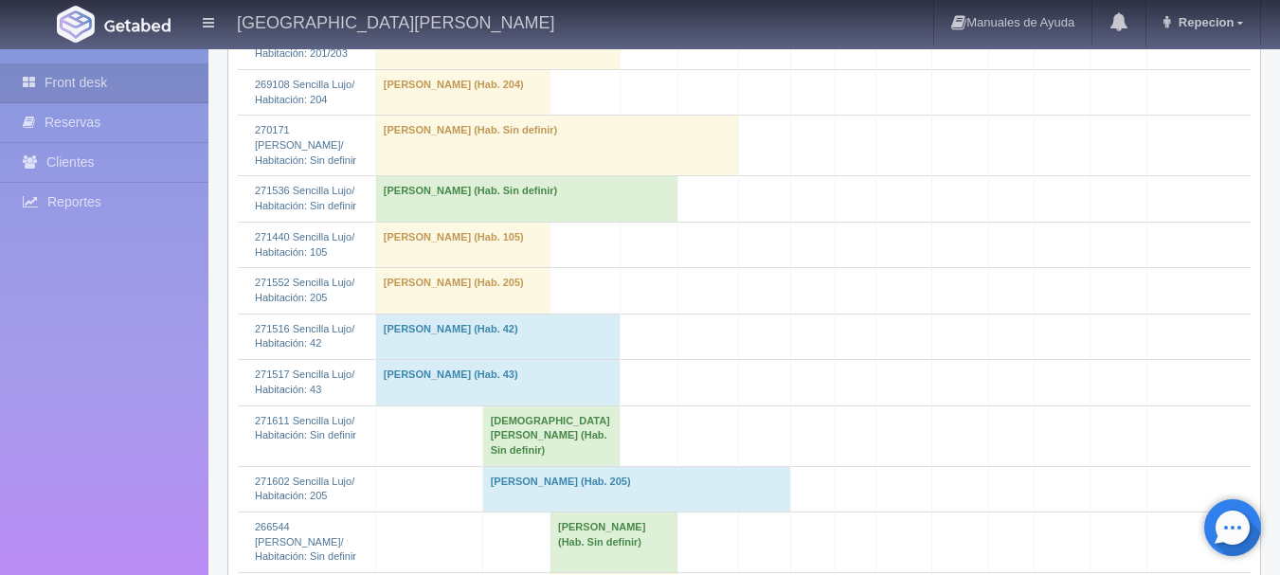
scroll to position [2179, 0]
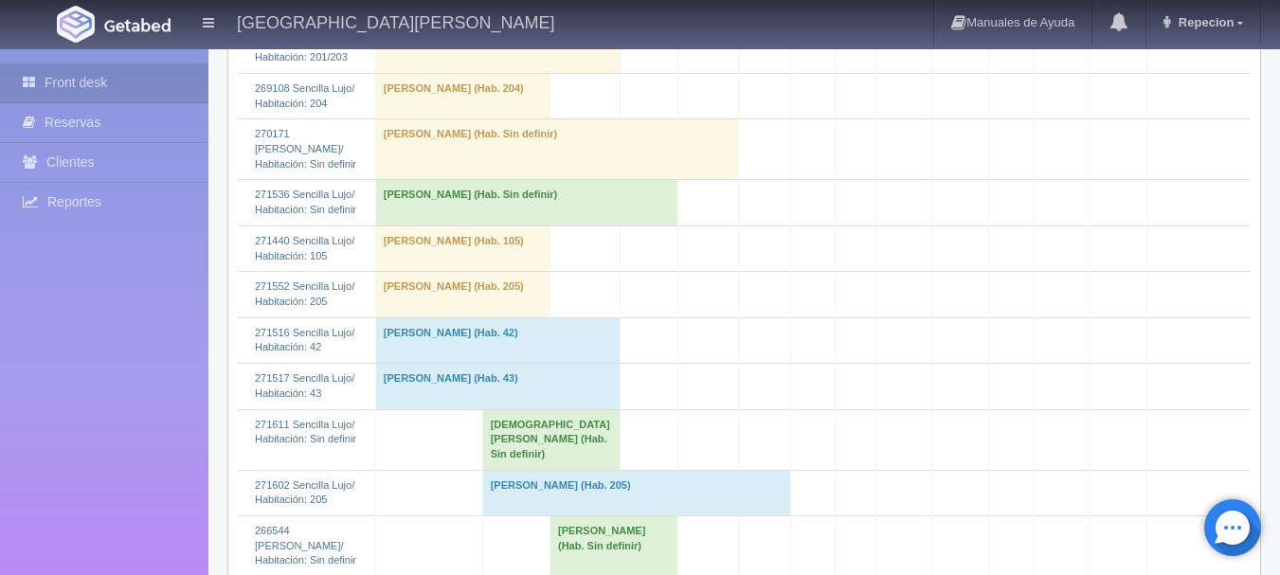
click at [534, 225] on td "[PERSON_NAME] (Hab. Sin definir)" at bounding box center [526, 202] width 302 height 45
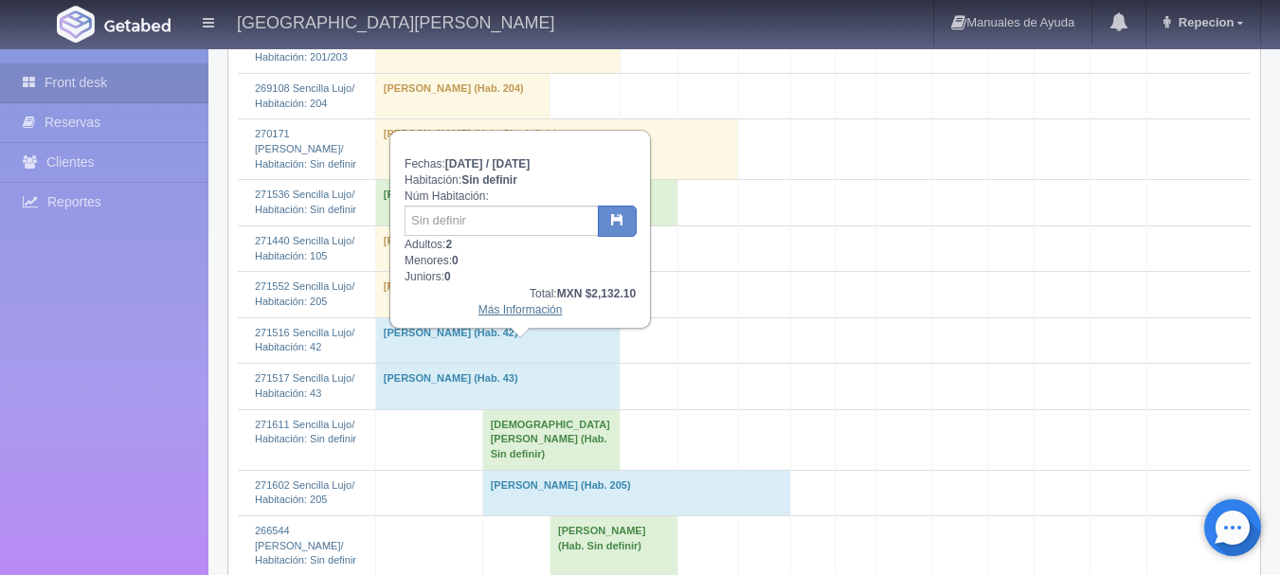
click at [539, 315] on link "Más Información" at bounding box center [520, 309] width 84 height 13
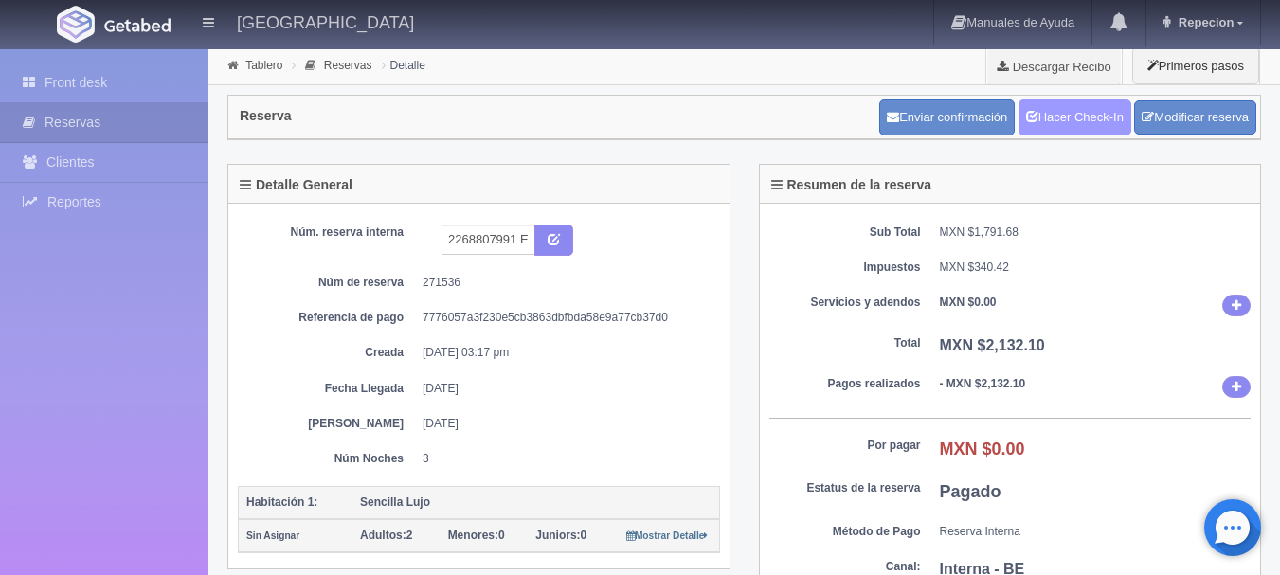
click at [1055, 125] on link "Hacer Check-In" at bounding box center [1074, 117] width 113 height 36
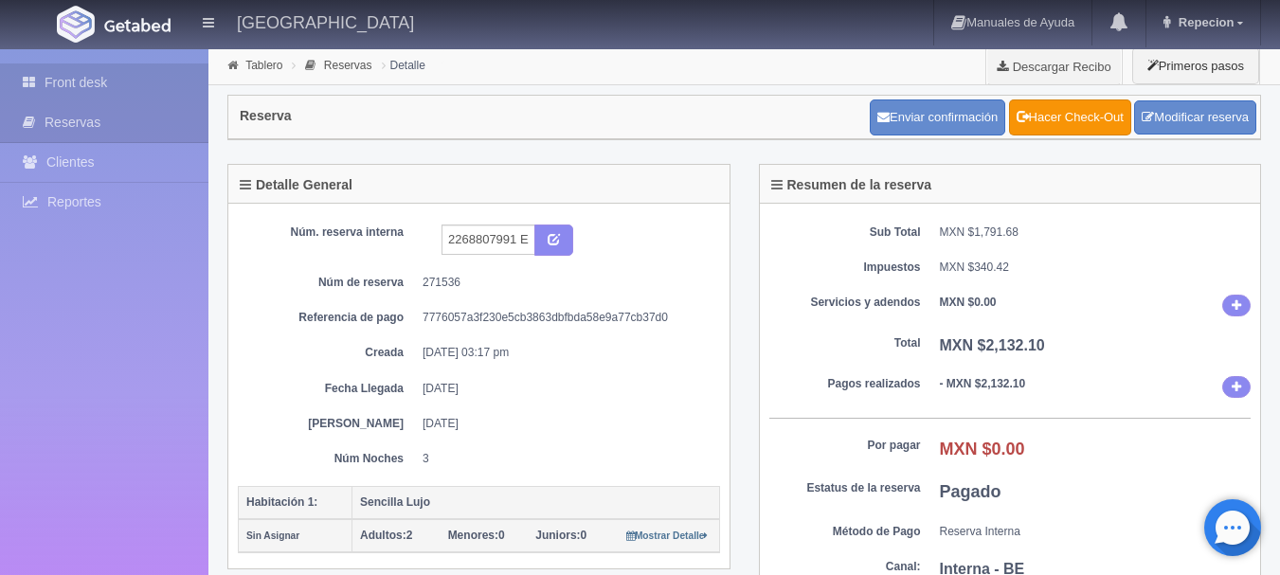
click at [85, 87] on link "Front desk" at bounding box center [104, 82] width 208 height 39
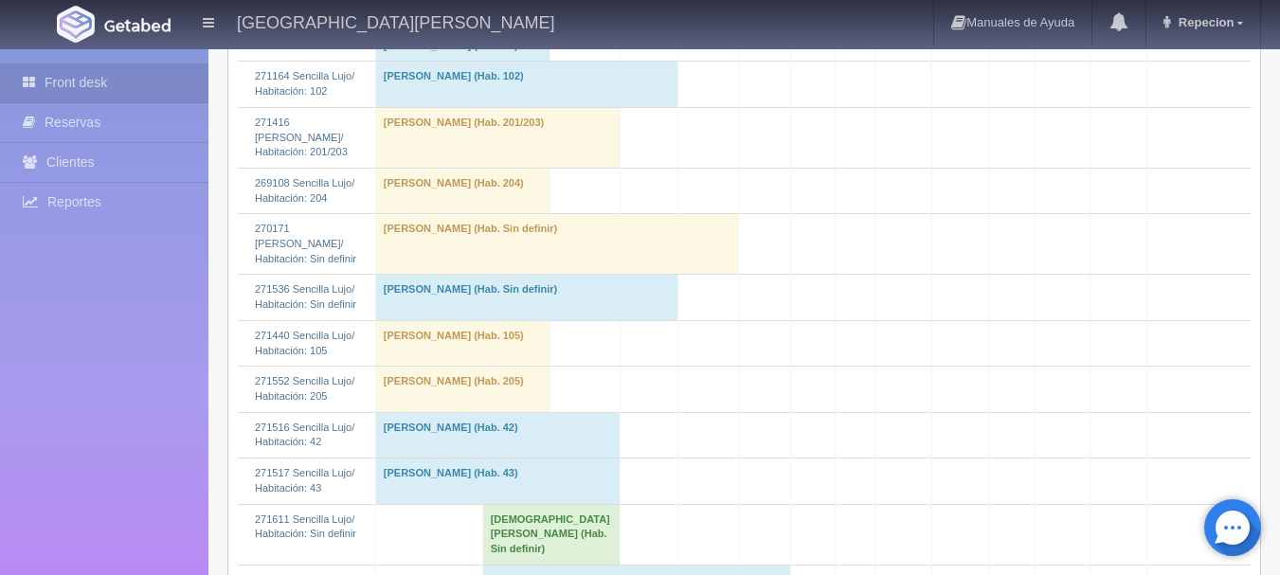
scroll to position [2179, 0]
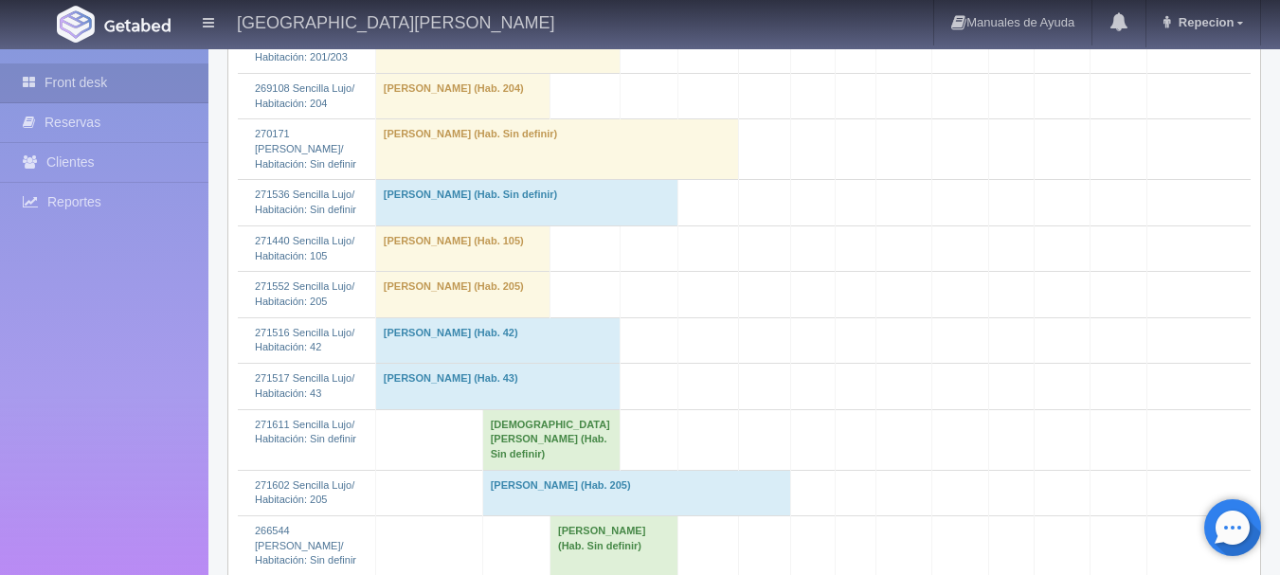
click at [471, 225] on td "Reinyer Vazquez Sanchez (Hab. Sin definir)" at bounding box center [526, 202] width 302 height 45
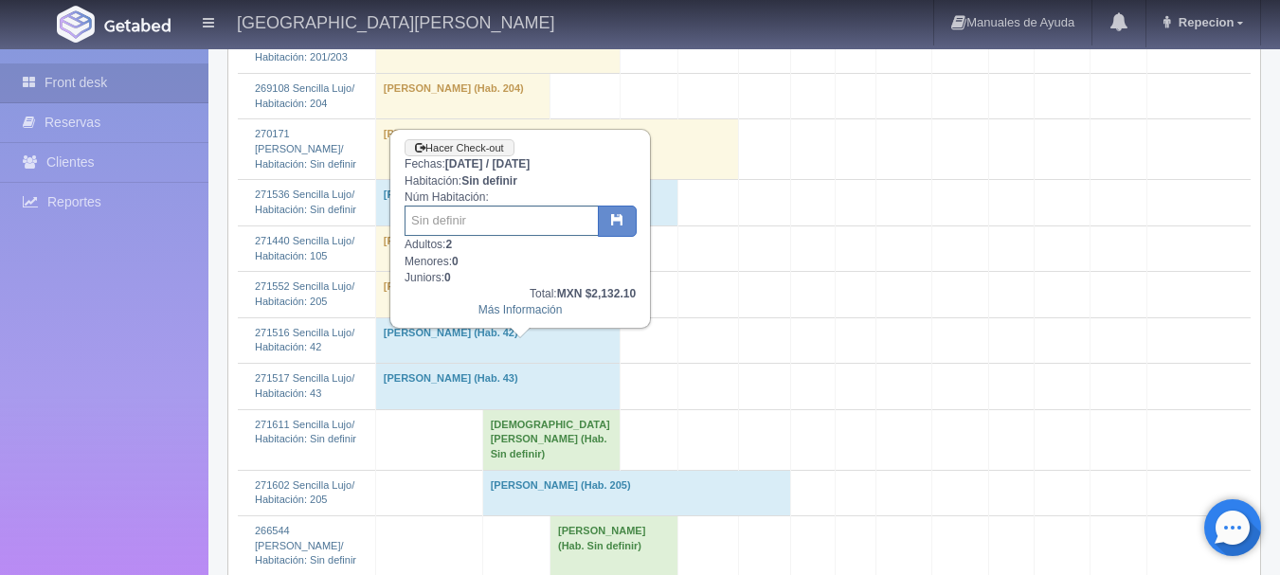
click at [460, 214] on input "text" at bounding box center [502, 221] width 194 height 30
type input "52"
click at [622, 225] on icon "button" at bounding box center [617, 219] width 12 height 12
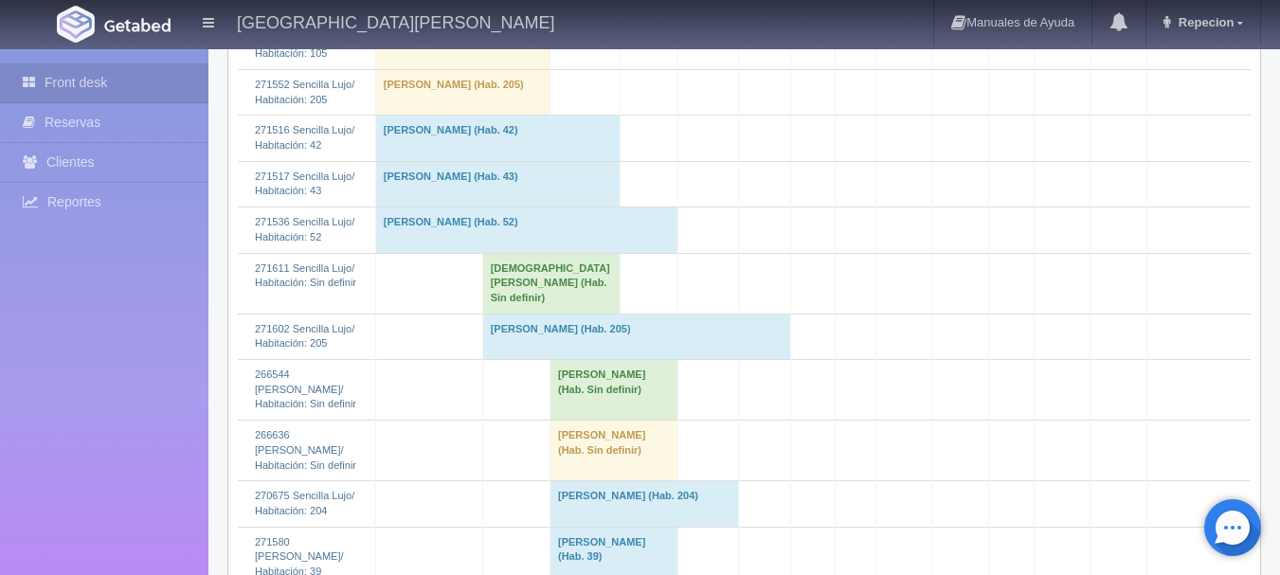
scroll to position [2369, 0]
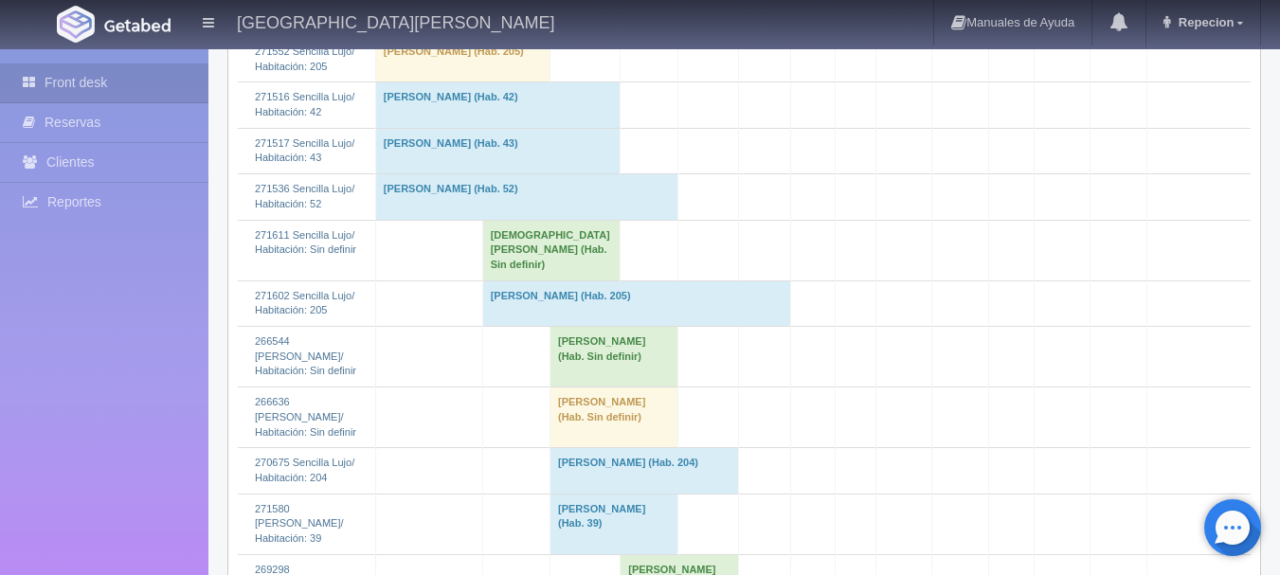
click at [516, 280] on td "Jesus Del Muro (Hab. Sin definir)" at bounding box center [551, 250] width 138 height 61
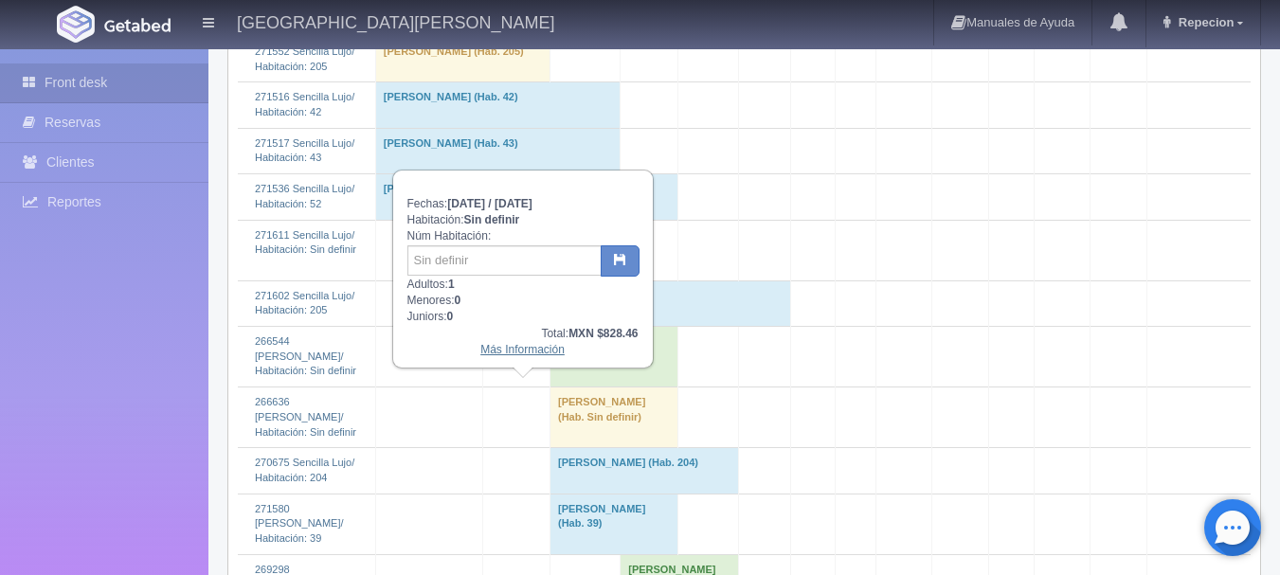
click at [519, 354] on link "Más Información" at bounding box center [522, 349] width 84 height 13
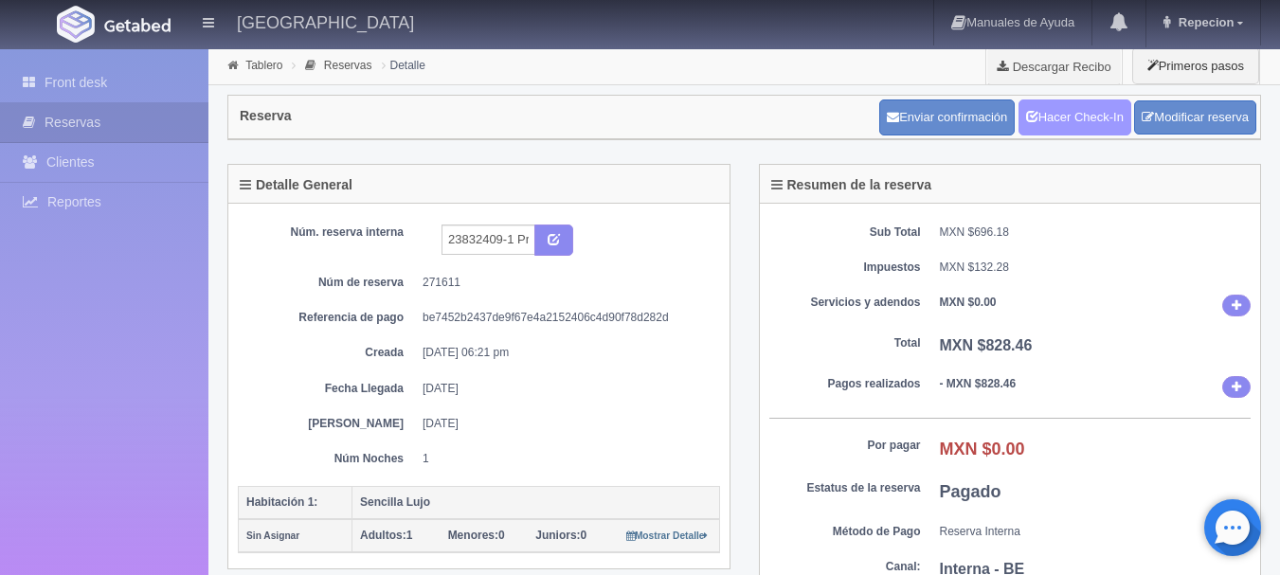
click at [1065, 117] on link "Hacer Check-In" at bounding box center [1074, 117] width 113 height 36
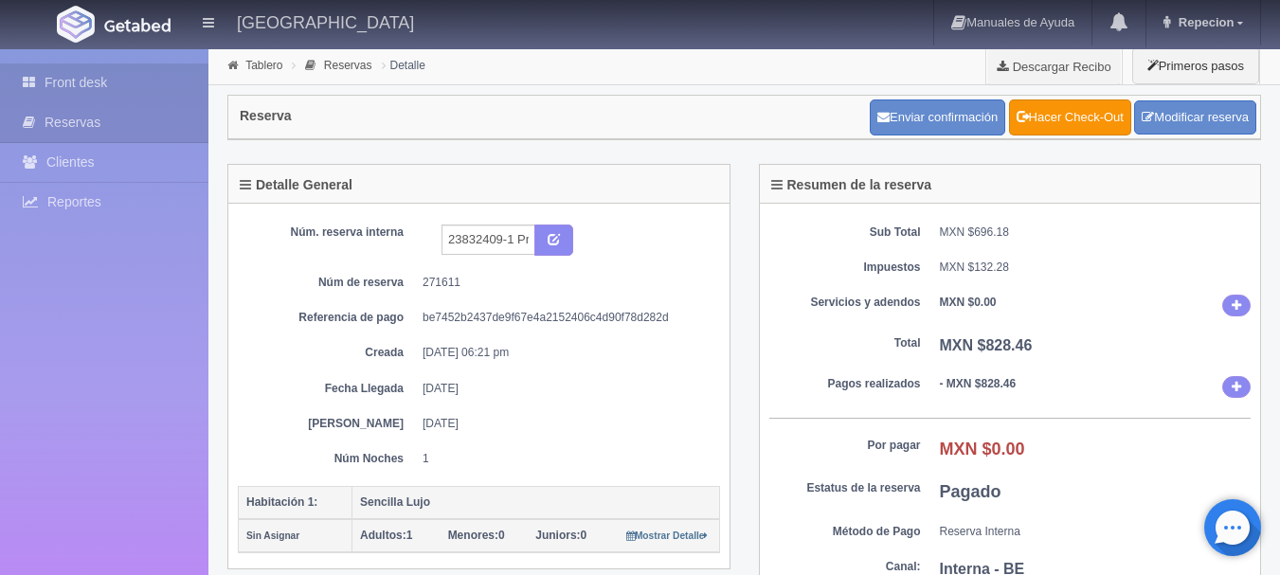
click at [80, 81] on link "Front desk" at bounding box center [104, 82] width 208 height 39
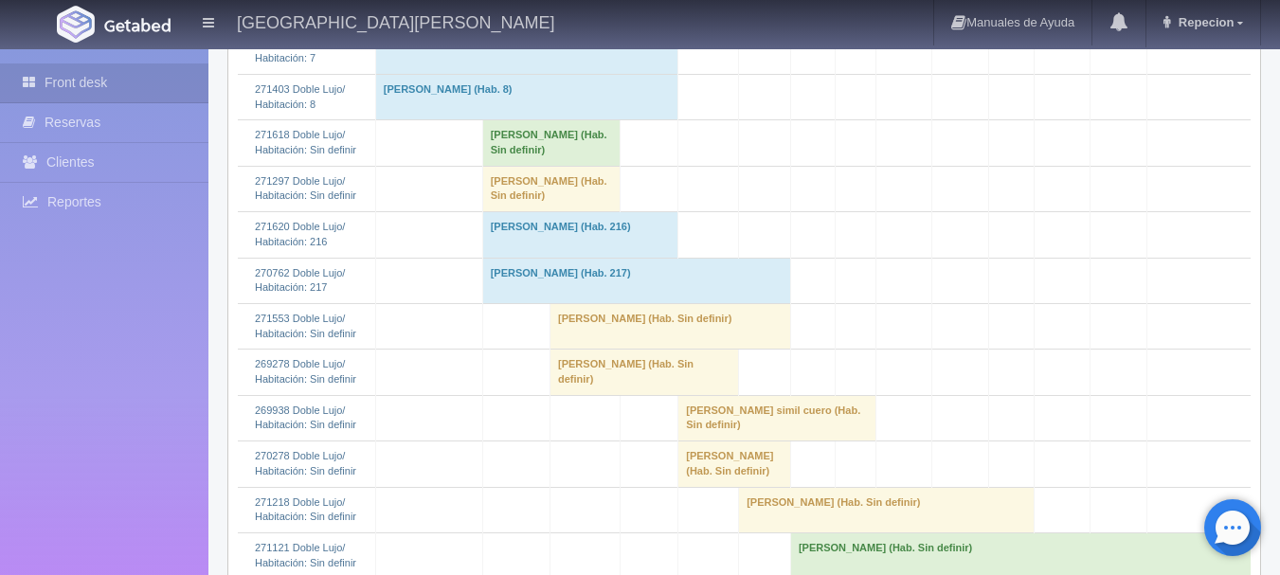
scroll to position [1042, 0]
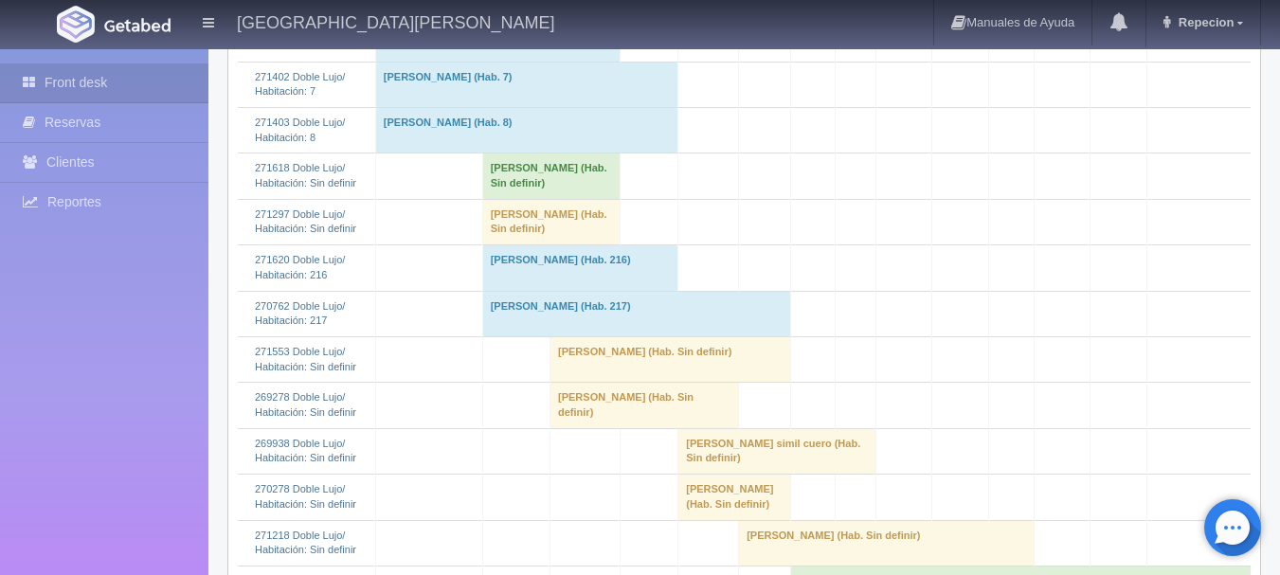
click at [530, 199] on td "[PERSON_NAME] (Hab. Sin definir)" at bounding box center [551, 175] width 138 height 45
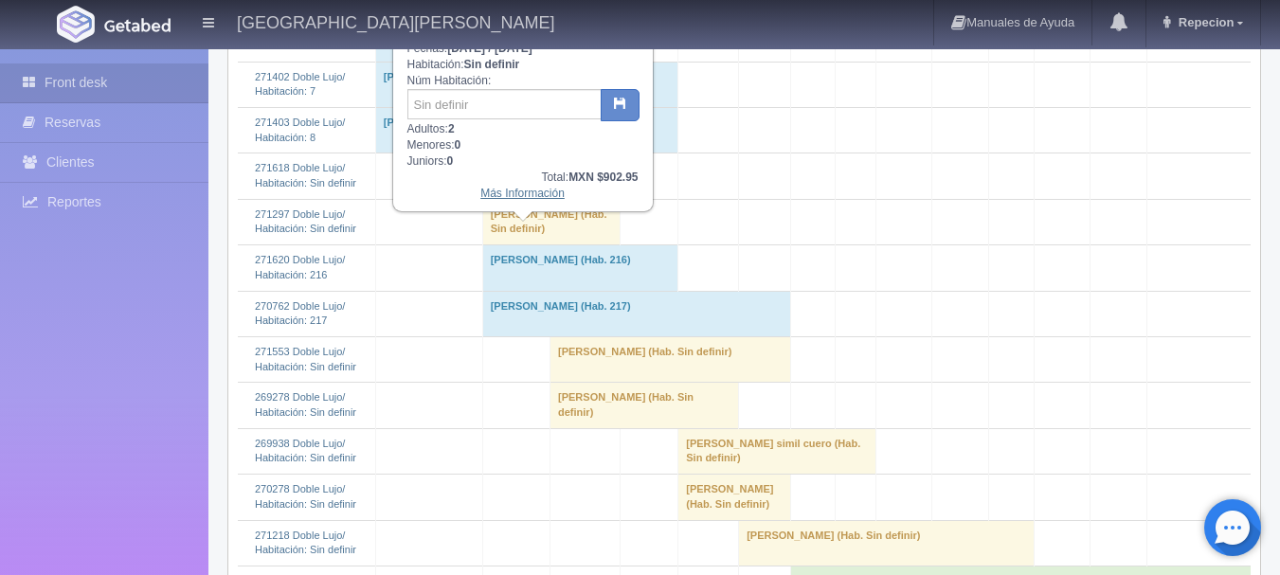
click at [526, 198] on link "Más Información" at bounding box center [522, 193] width 84 height 13
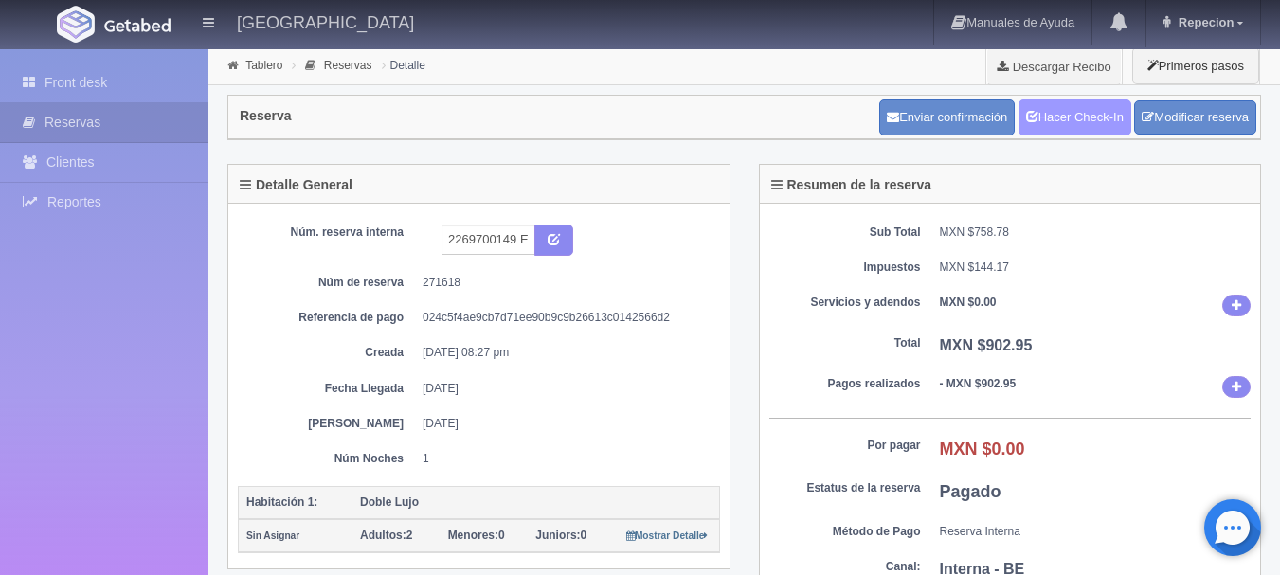
click at [1064, 120] on link "Hacer Check-In" at bounding box center [1074, 117] width 113 height 36
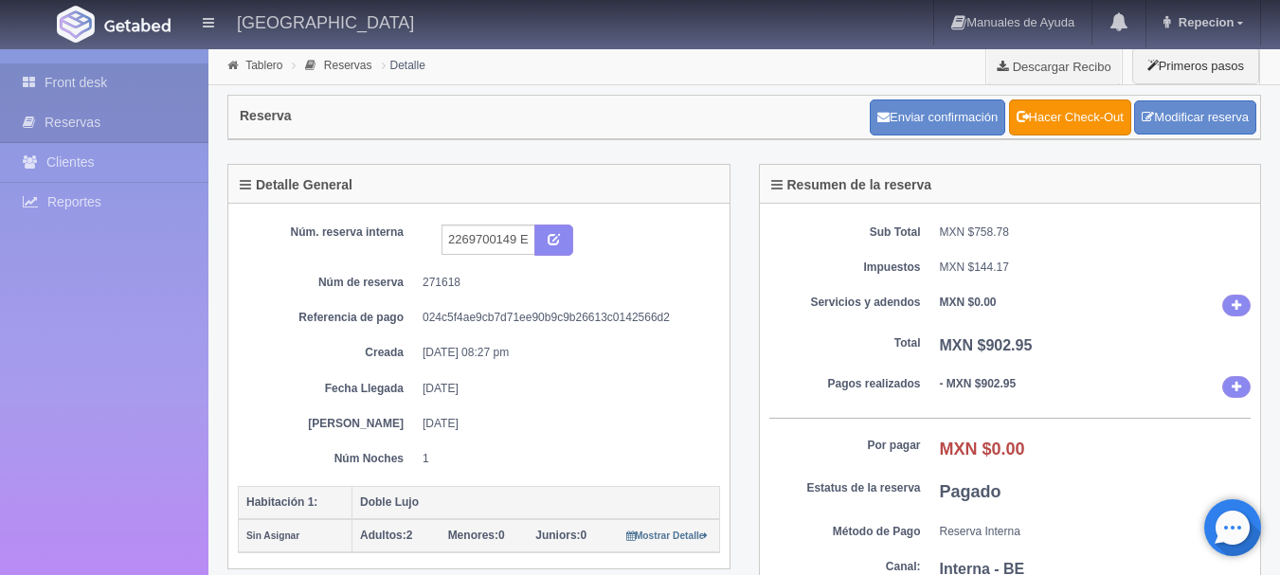
click at [83, 83] on link "Front desk" at bounding box center [104, 82] width 208 height 39
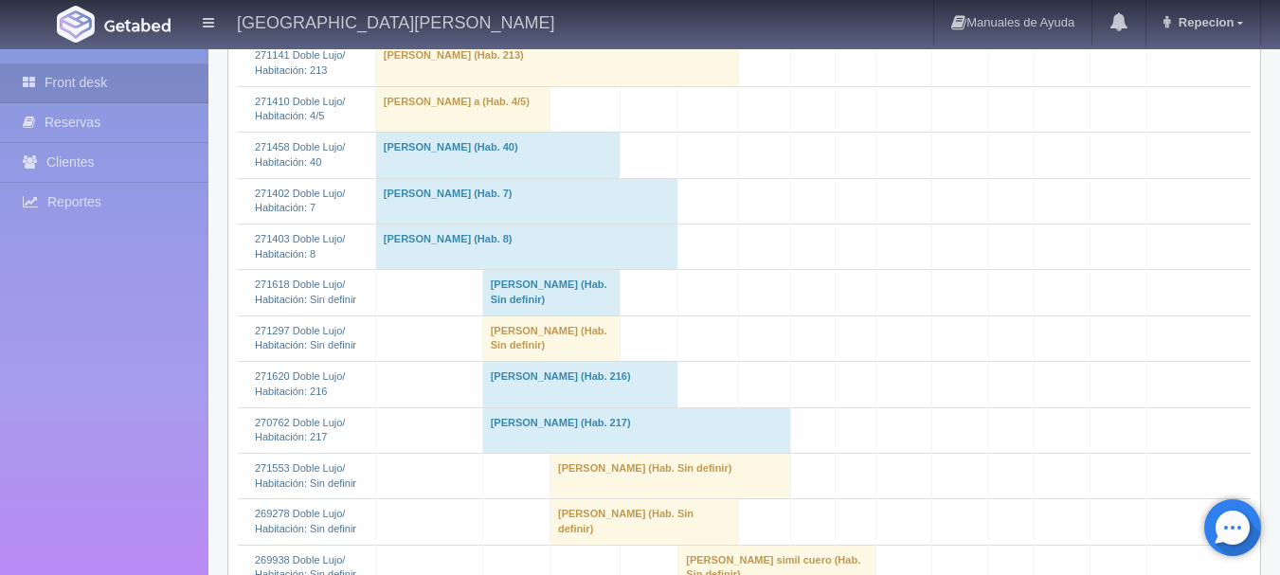
scroll to position [947, 0]
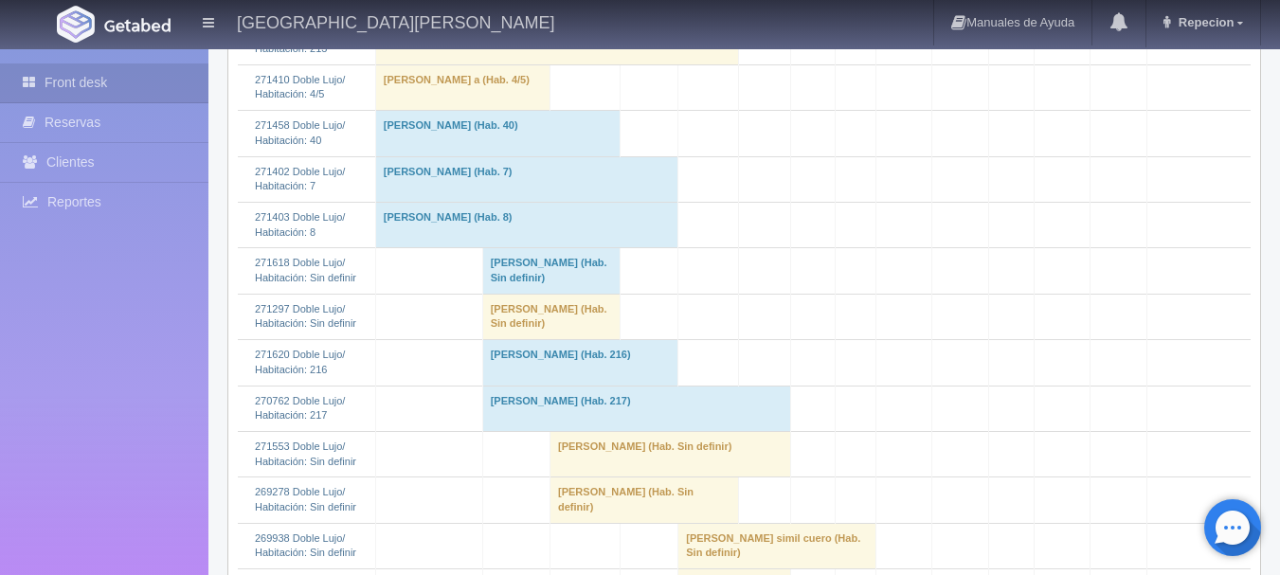
click at [512, 294] on td "[PERSON_NAME] (Hab. Sin definir)" at bounding box center [551, 270] width 138 height 45
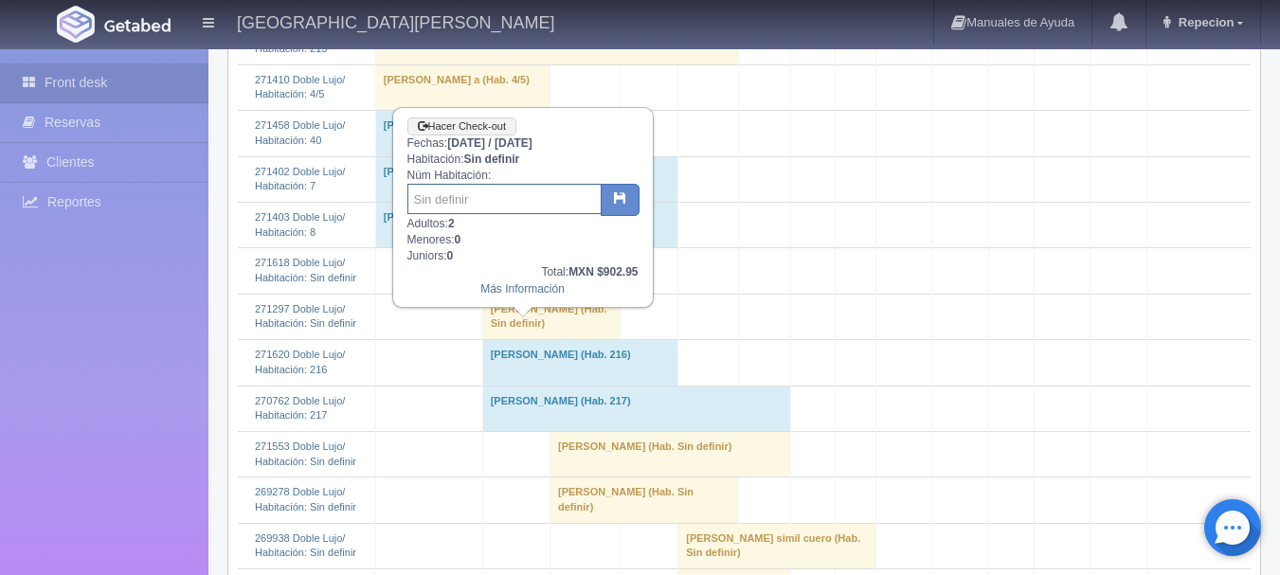
click at [496, 202] on input "text" at bounding box center [504, 199] width 194 height 30
type input "113"
click at [606, 197] on button "button" at bounding box center [620, 200] width 39 height 32
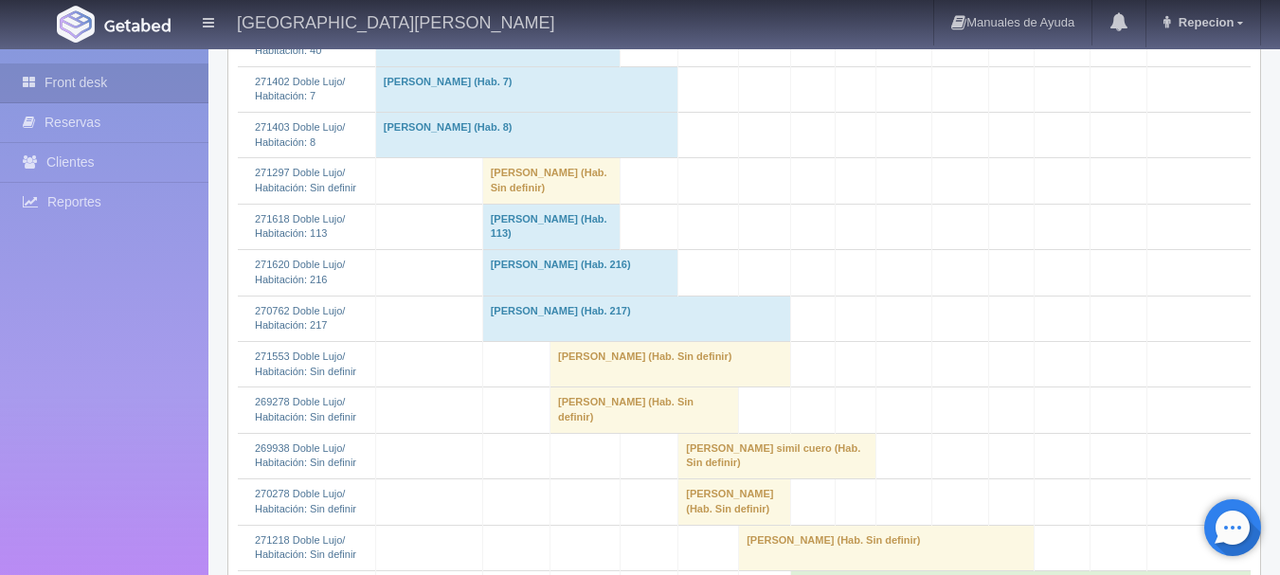
scroll to position [1042, 0]
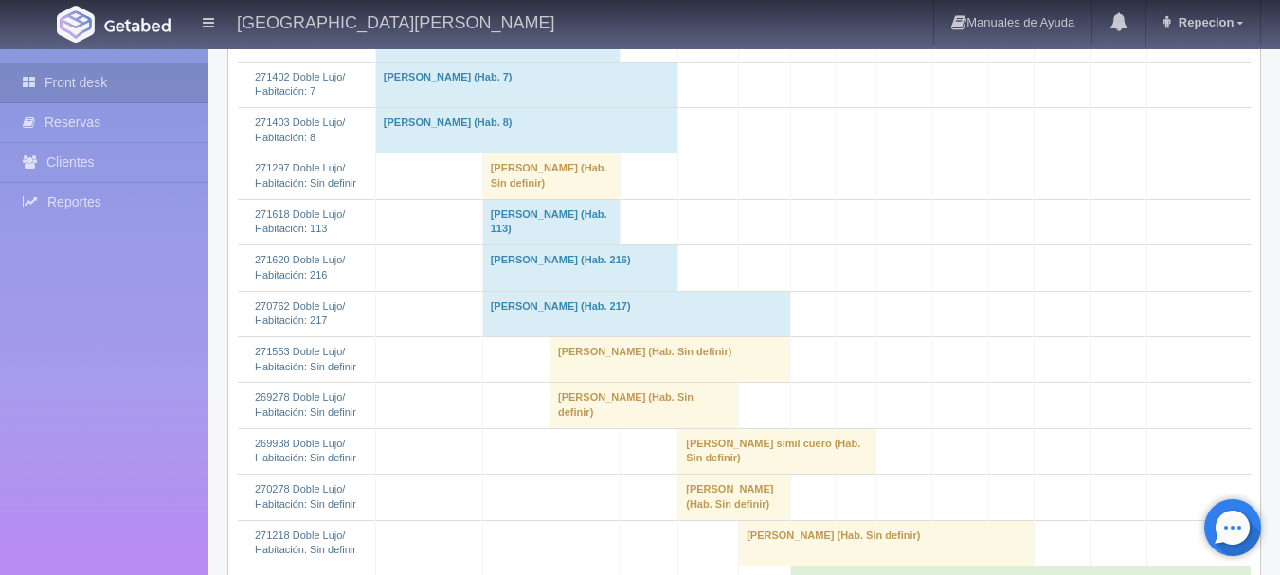
click at [497, 199] on td "[PERSON_NAME] (Hab. Sin definir)" at bounding box center [551, 175] width 138 height 45
click at [502, 199] on td "GWENDOLYNE ALVAREZ GUERRA (Hab. Sin definir)" at bounding box center [551, 175] width 138 height 45
click at [552, 199] on td "[PERSON_NAME] (Hab. Sin definir)" at bounding box center [551, 175] width 138 height 45
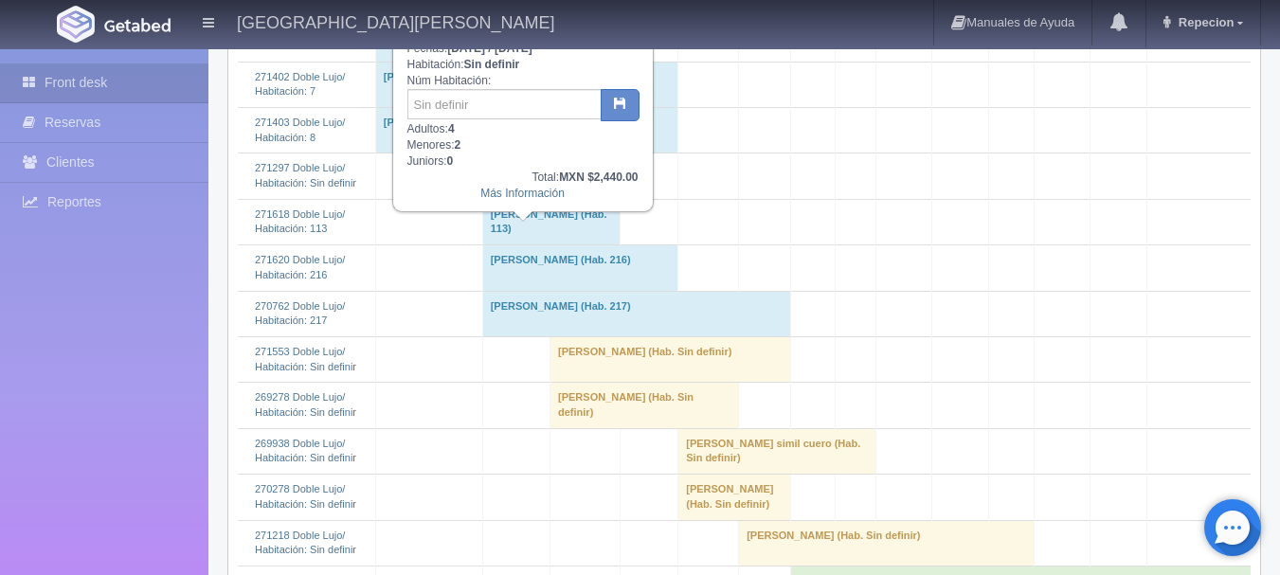
click at [552, 199] on td "[PERSON_NAME] (Hab. Sin definir)" at bounding box center [551, 175] width 138 height 45
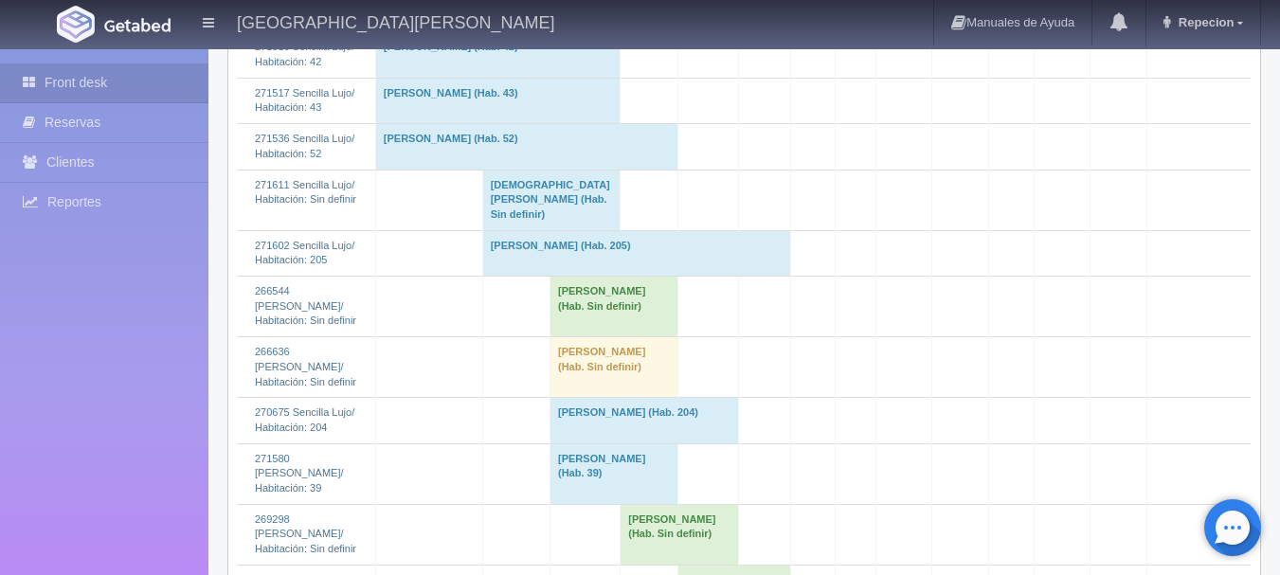
scroll to position [2463, 0]
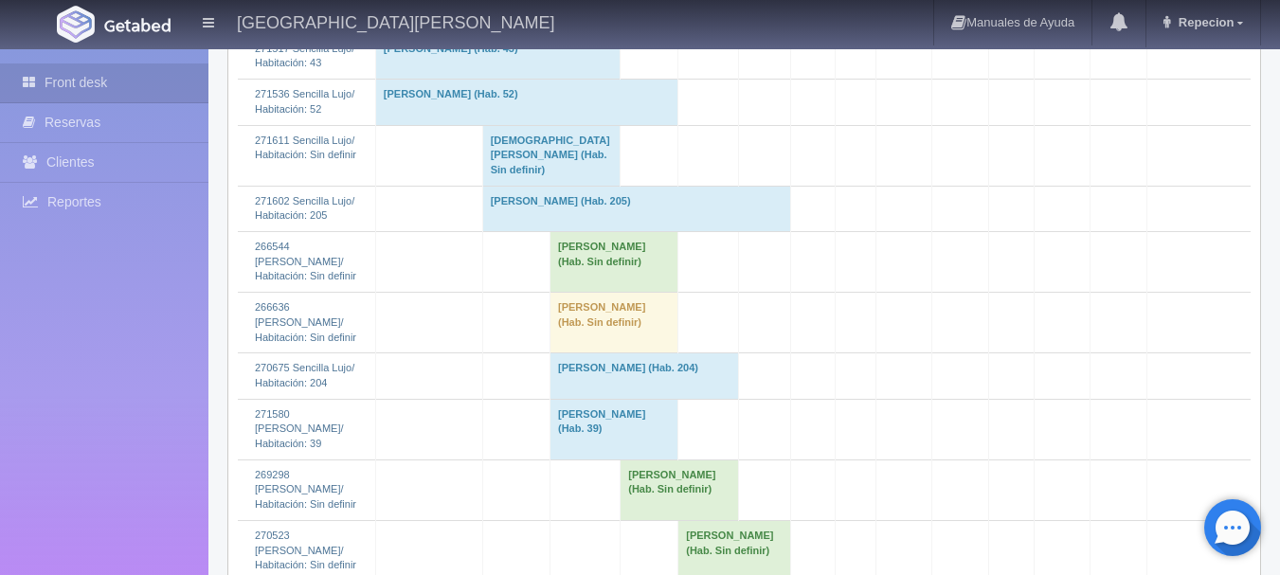
click at [508, 186] on td "Jesus Del Muro (Hab. Sin definir)" at bounding box center [551, 155] width 138 height 61
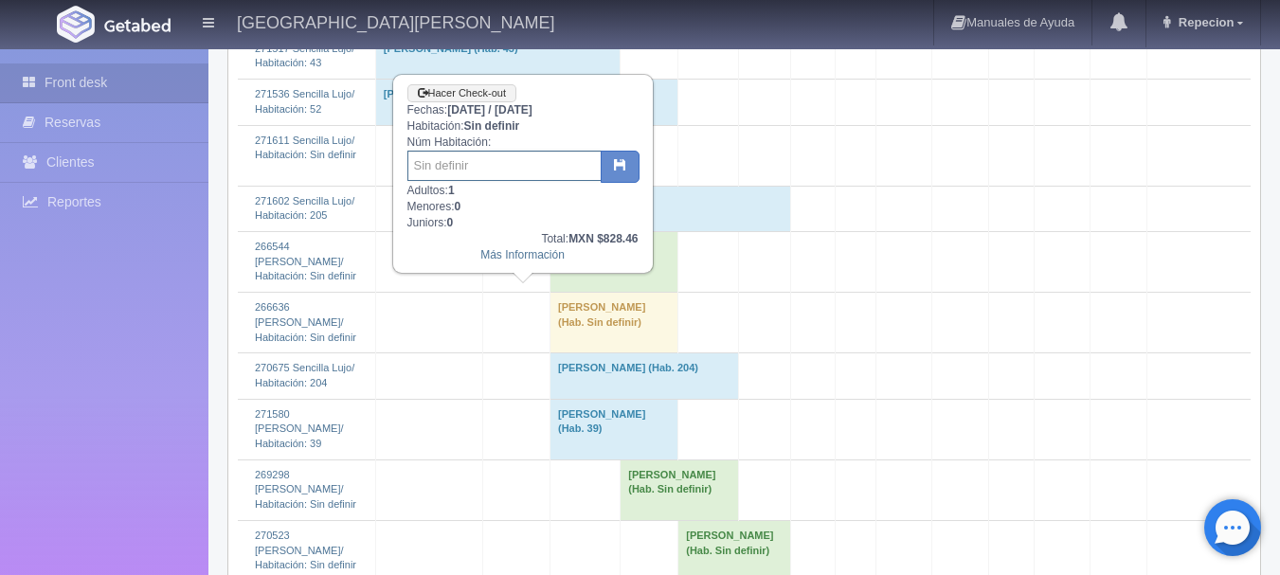
click at [500, 168] on input "text" at bounding box center [504, 166] width 194 height 30
type input "220"
click at [614, 163] on icon "button" at bounding box center [620, 164] width 12 height 12
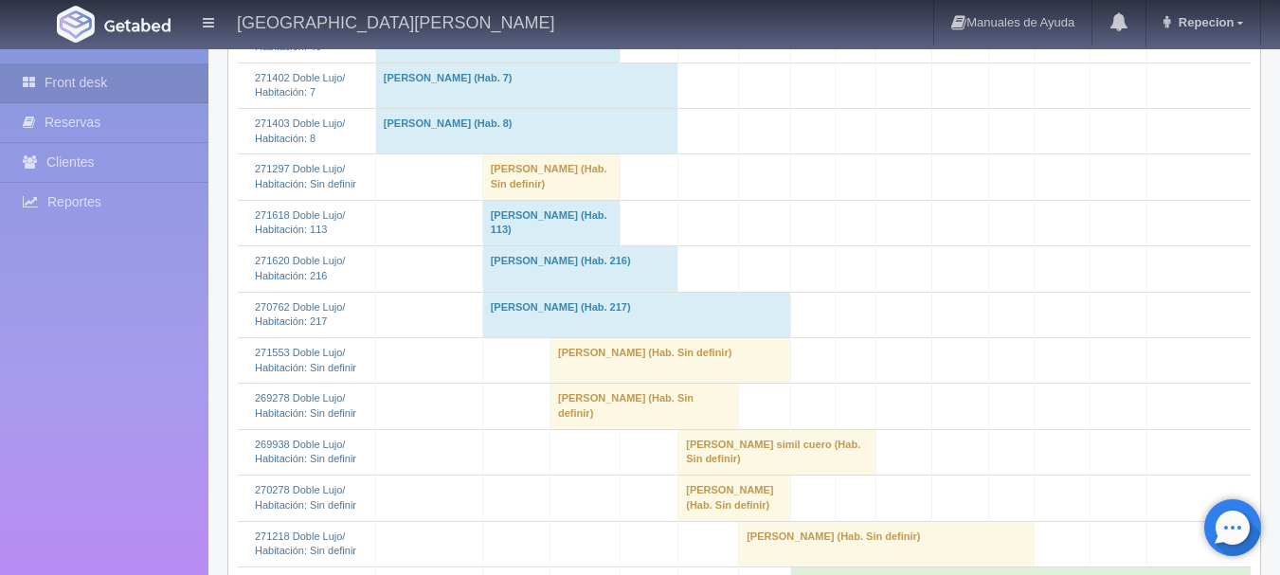
scroll to position [1042, 0]
click at [594, 382] on td "[PERSON_NAME] (Hab. Sin definir)" at bounding box center [670, 358] width 241 height 45
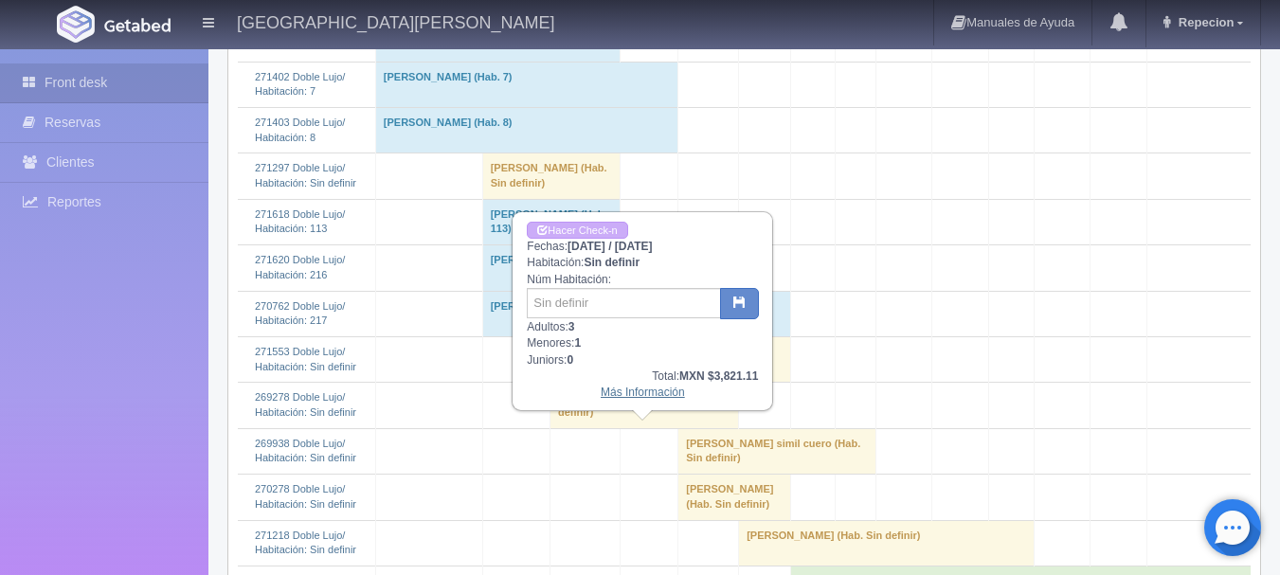
click at [622, 399] on link "Más Información" at bounding box center [643, 392] width 84 height 13
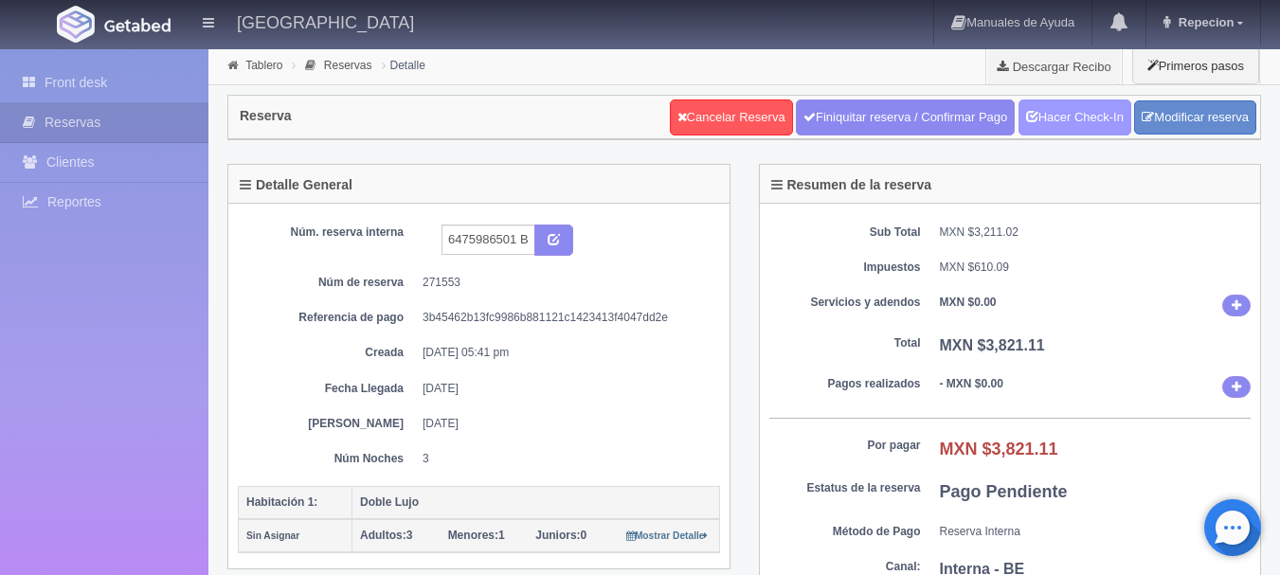
click at [1062, 116] on link "Hacer Check-In" at bounding box center [1074, 117] width 113 height 36
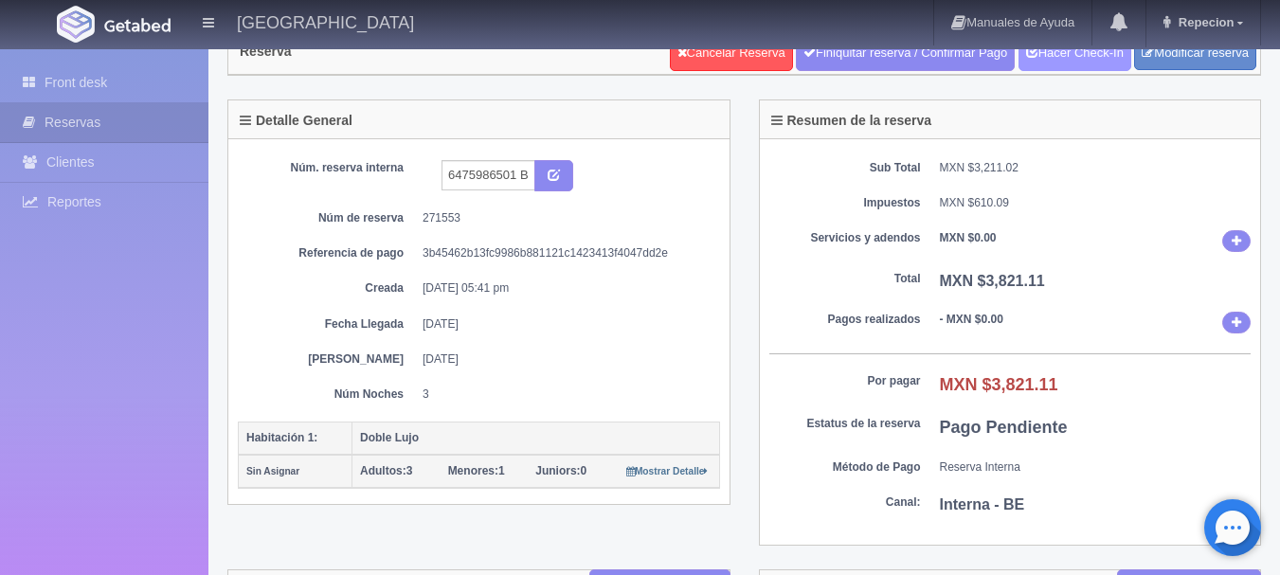
scroll to position [95, 0]
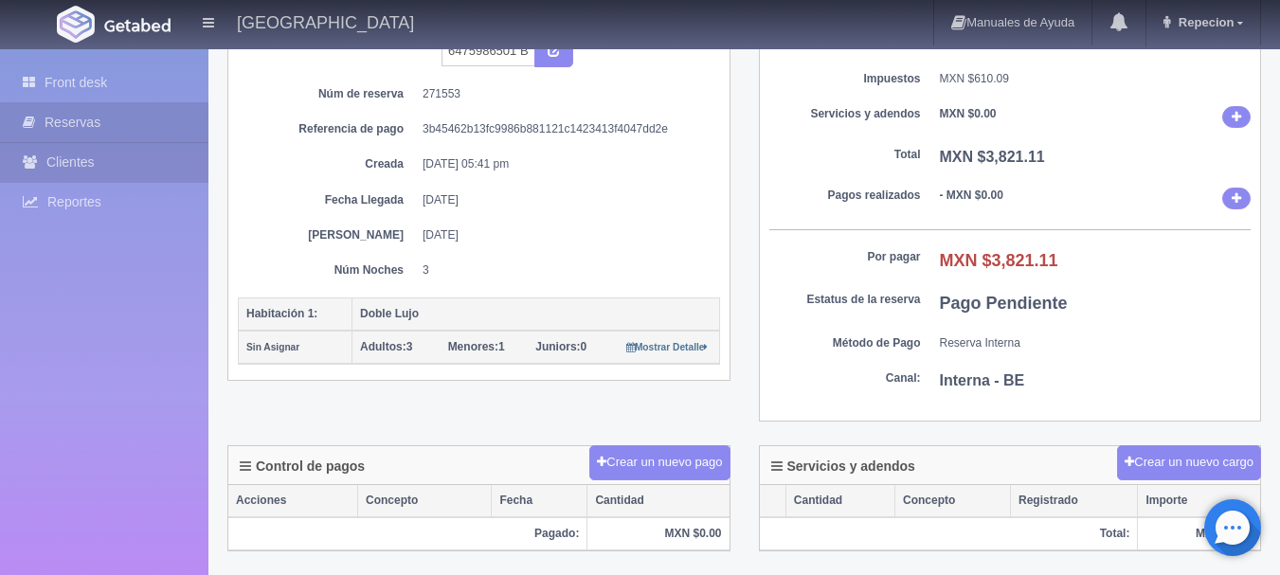
scroll to position [189, 0]
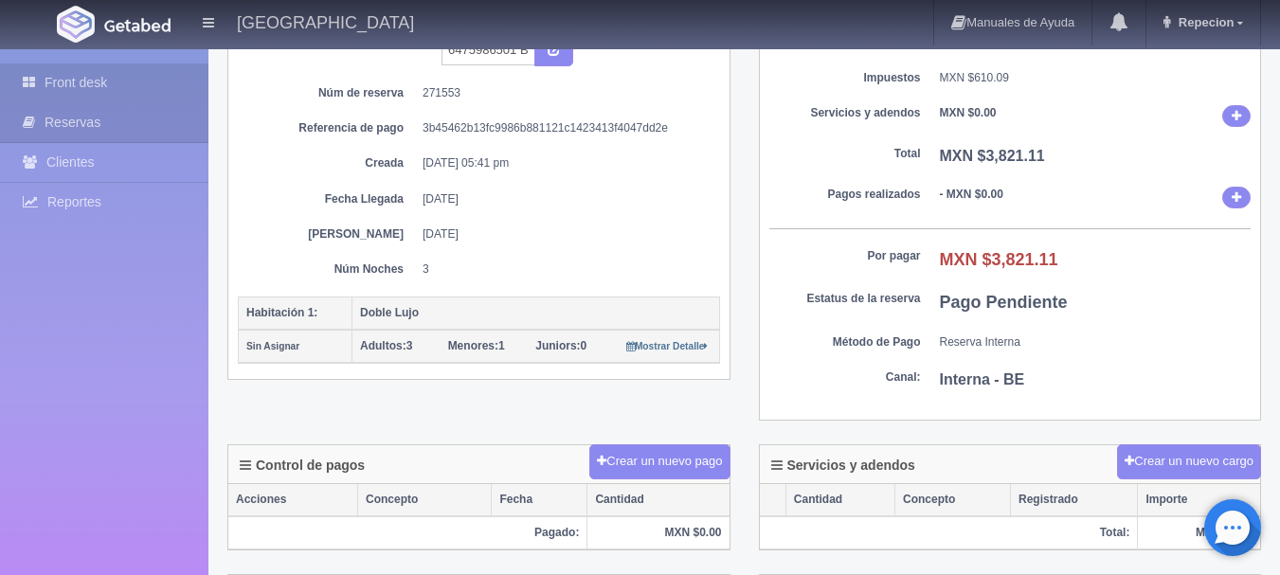
click at [75, 76] on link "Front desk" at bounding box center [104, 82] width 208 height 39
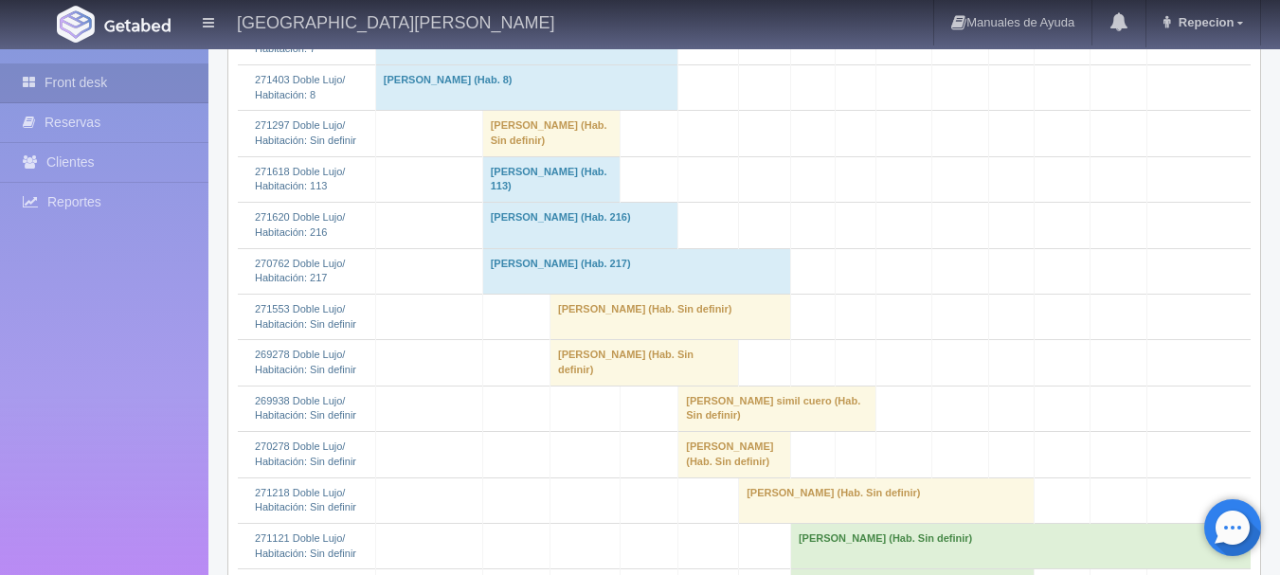
scroll to position [1137, 0]
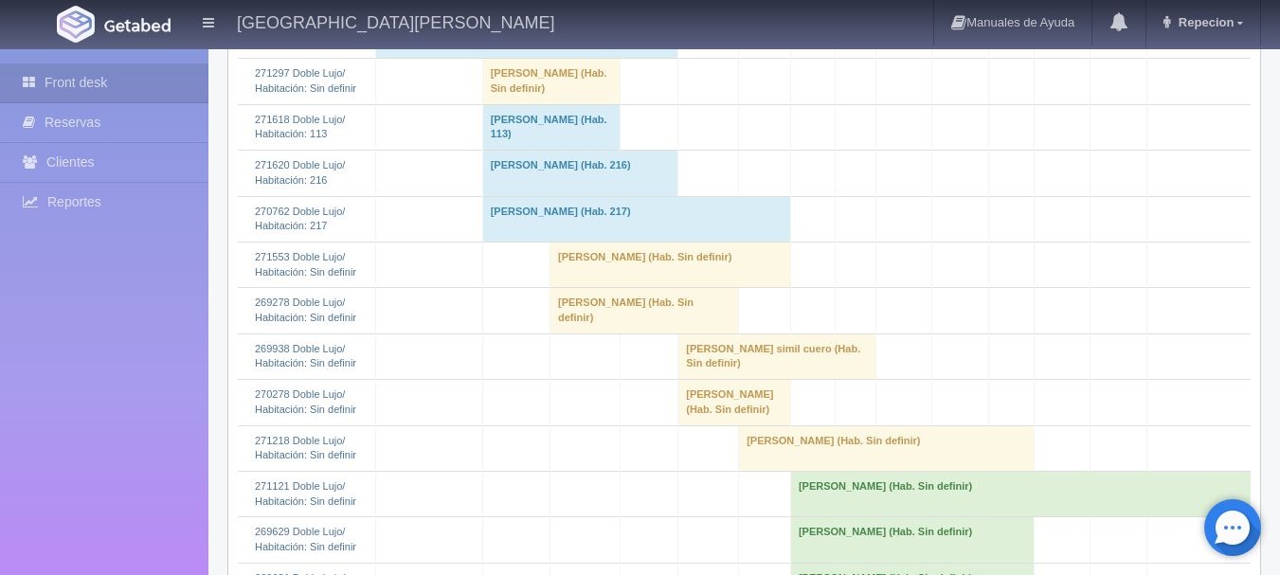
click at [582, 287] on td "[PERSON_NAME] (Hab. Sin definir)" at bounding box center [670, 264] width 241 height 45
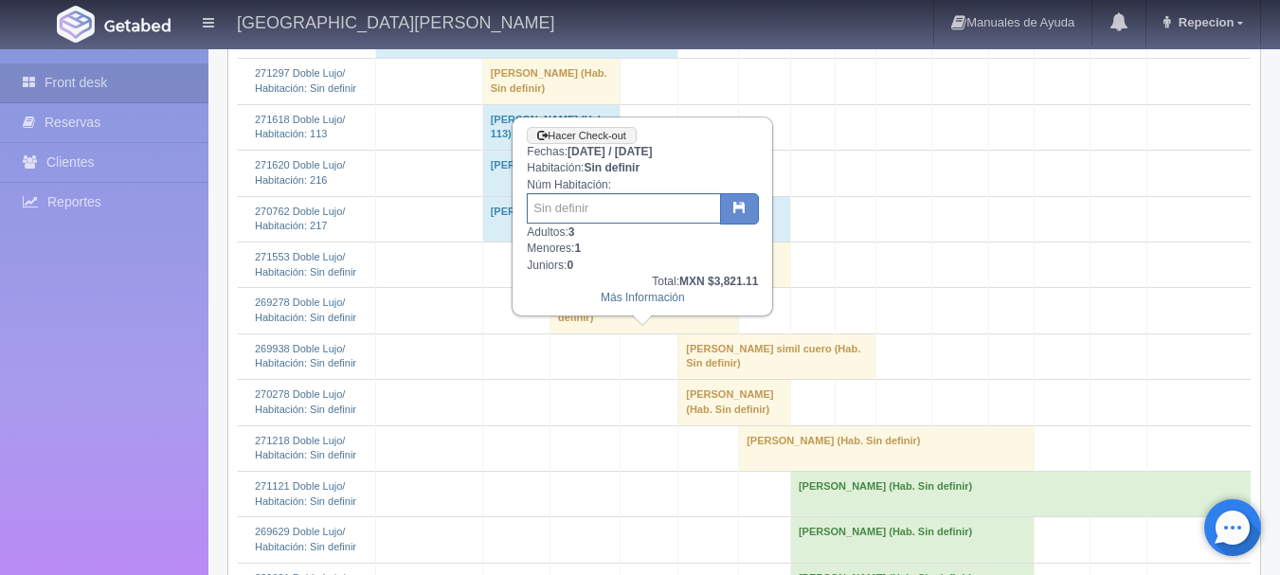
click at [579, 207] on input "text" at bounding box center [624, 208] width 194 height 30
type input "5"
click at [733, 207] on icon "button" at bounding box center [739, 207] width 12 height 12
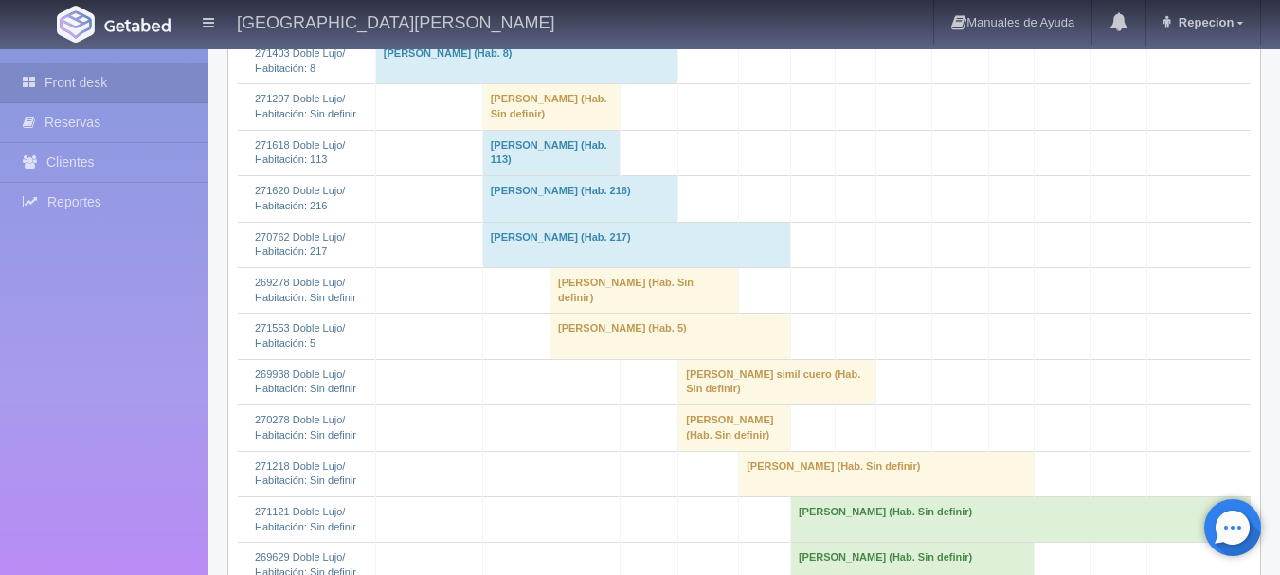
scroll to position [1137, 0]
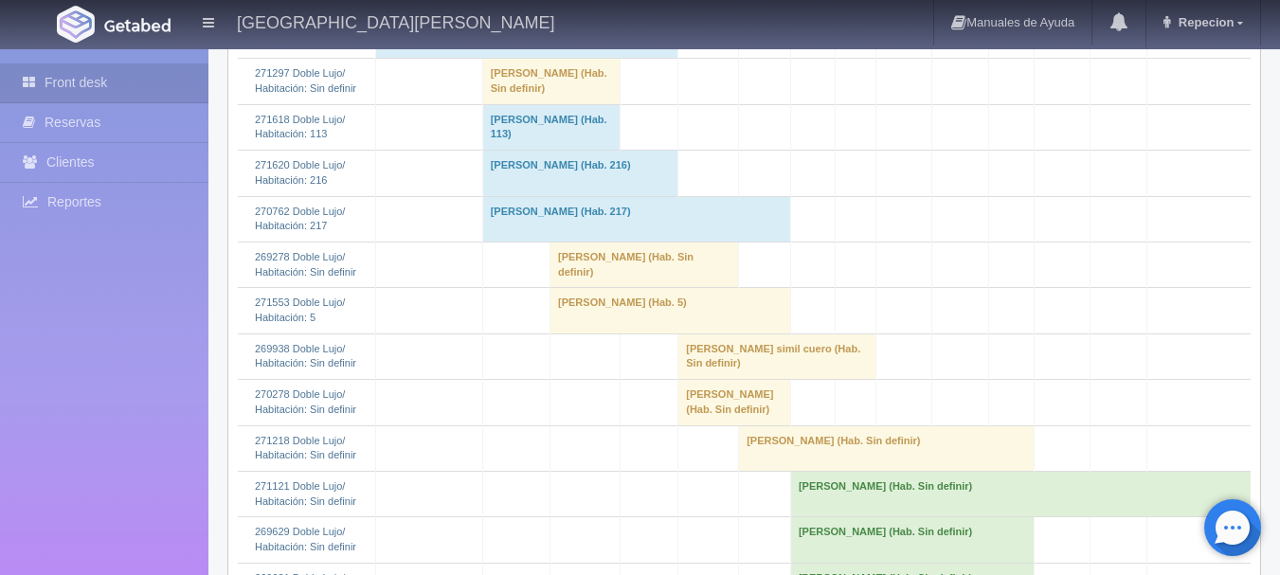
click at [605, 287] on td "[PERSON_NAME] (Hab. Sin definir)" at bounding box center [644, 264] width 189 height 45
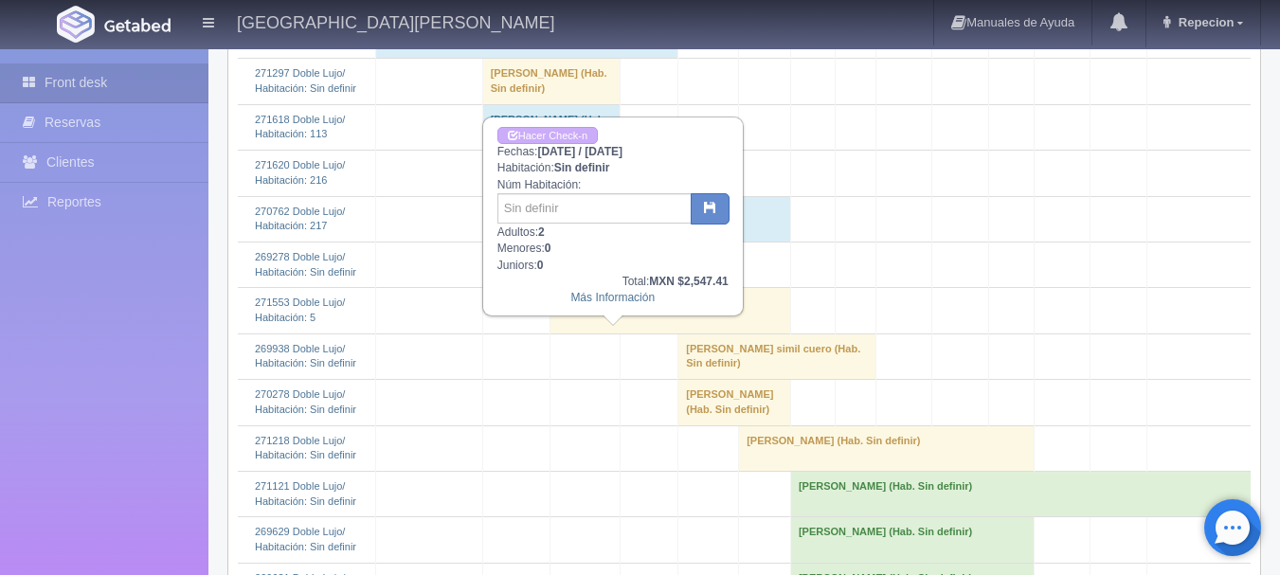
click at [605, 287] on td "[PERSON_NAME] (Hab. Sin definir)" at bounding box center [644, 264] width 189 height 45
